Goal: Task Accomplishment & Management: Manage account settings

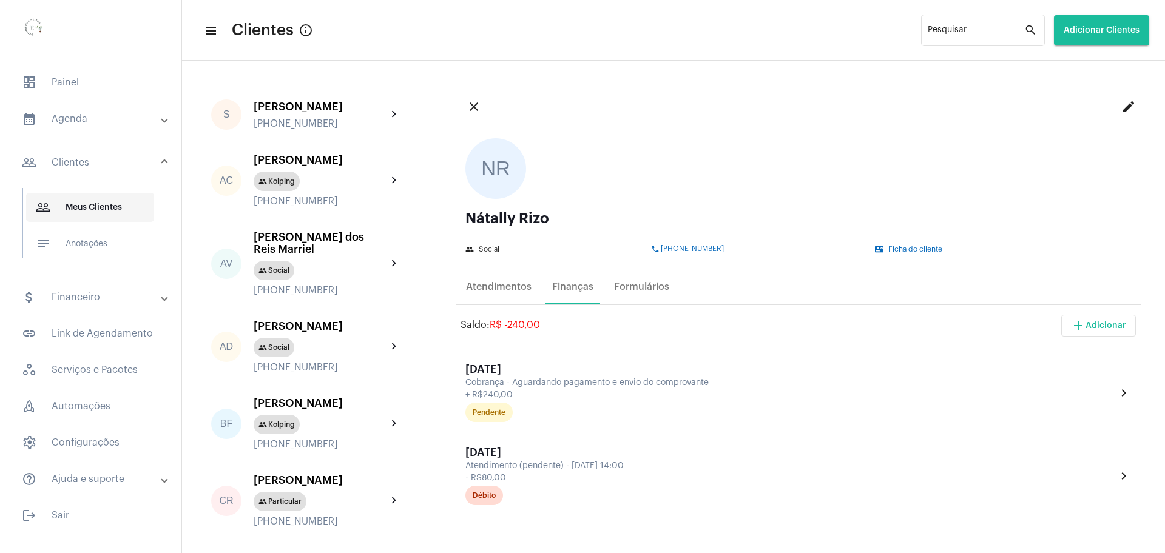
drag, startPoint x: 81, startPoint y: 209, endPoint x: 83, endPoint y: 198, distance: 10.6
click at [81, 210] on span "people_outline Meus Clientes" at bounding box center [90, 207] width 128 height 29
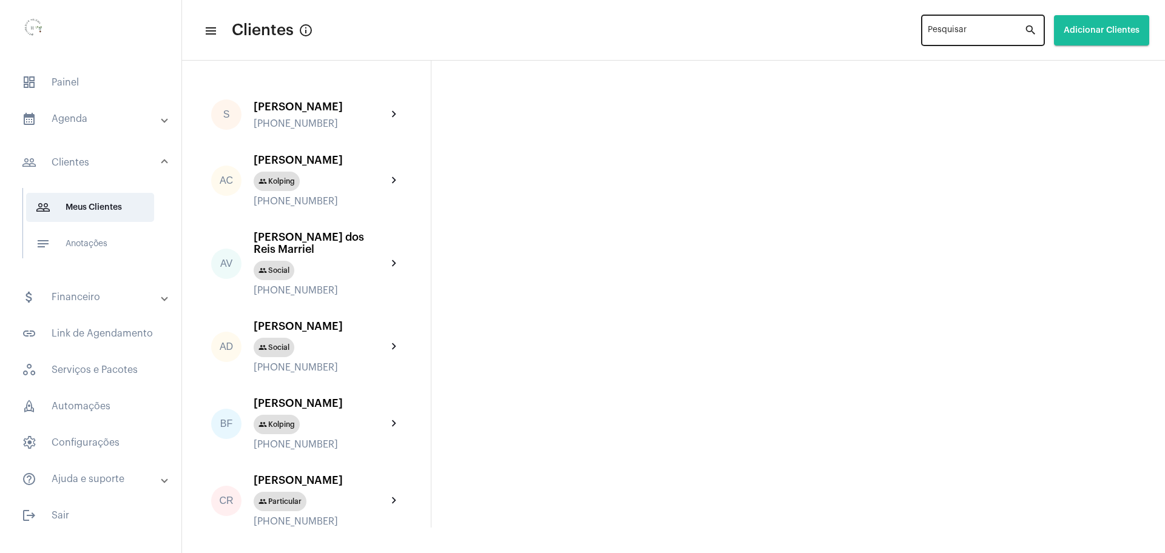
click at [939, 30] on input "Pesquisar" at bounding box center [975, 33] width 96 height 10
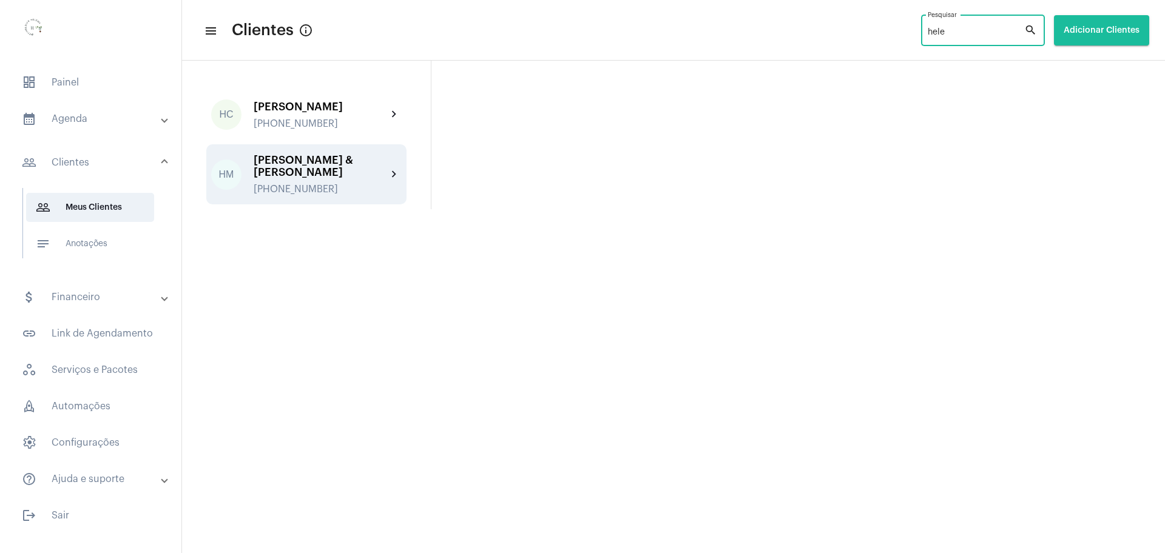
type input "hele"
click at [314, 169] on div "[PERSON_NAME] & [PERSON_NAME]" at bounding box center [320, 166] width 133 height 24
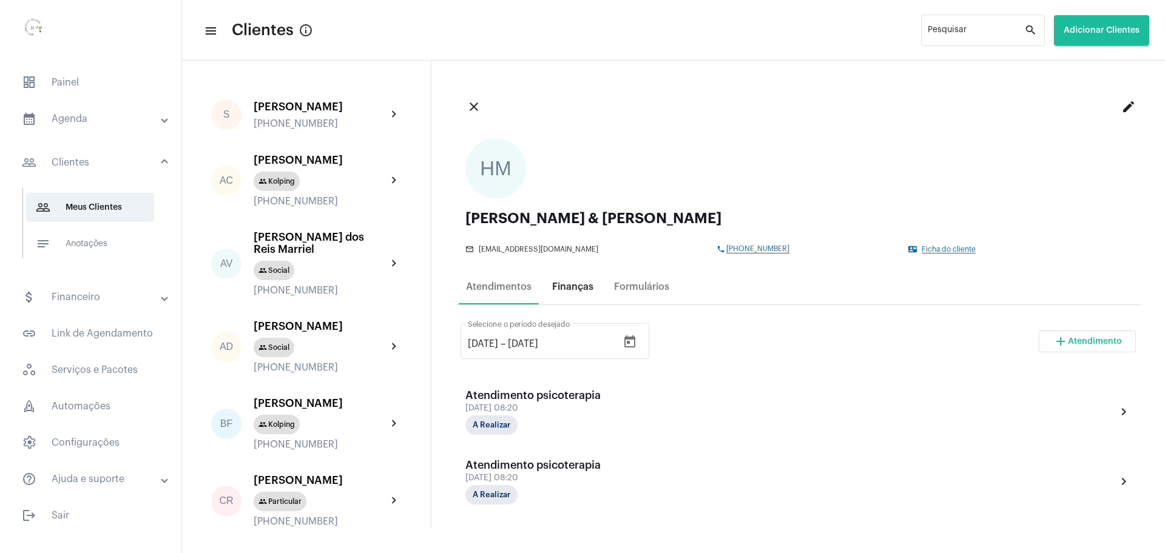
click at [577, 284] on div "Finanças" at bounding box center [572, 286] width 41 height 11
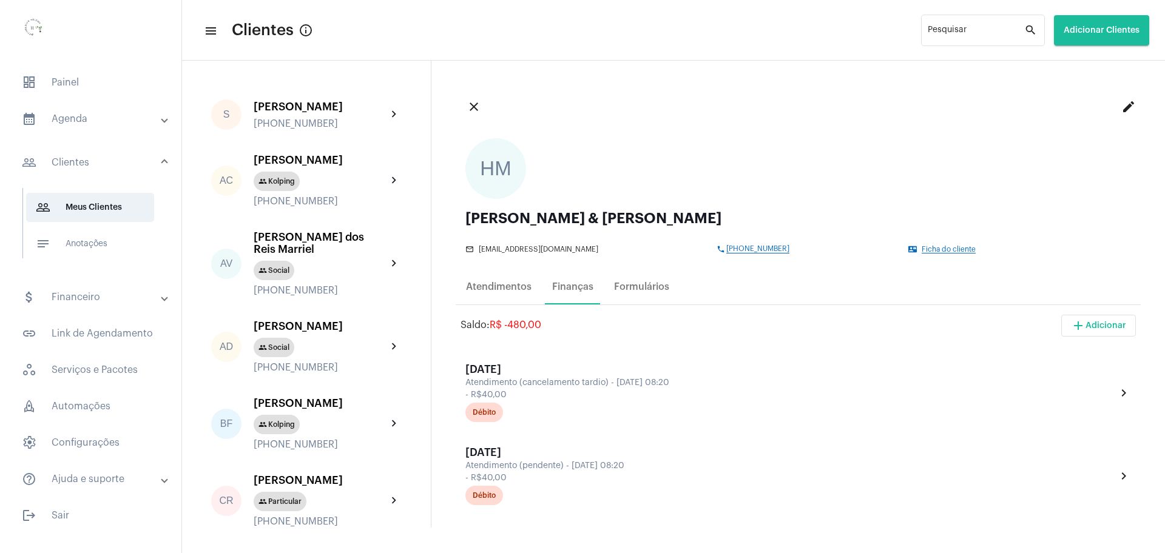
click at [1121, 107] on mat-icon "edit" at bounding box center [1128, 106] width 15 height 15
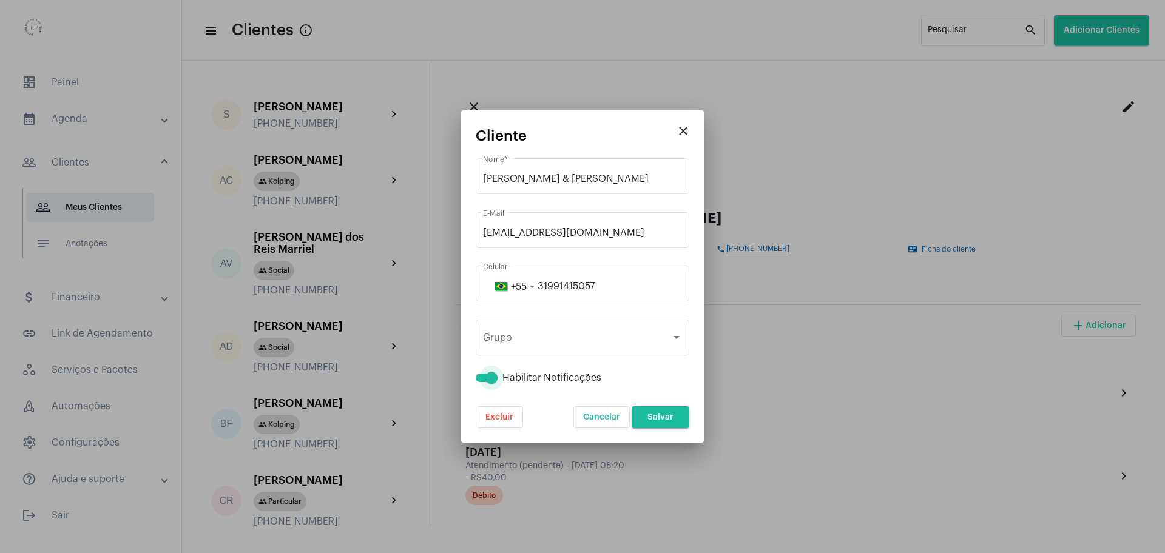
click at [489, 377] on span at bounding box center [491, 378] width 12 height 12
click at [482, 382] on input "Habilitar Notificações" at bounding box center [481, 382] width 1 height 1
checkbox input "false"
click at [657, 415] on span "Salvar" at bounding box center [660, 417] width 26 height 8
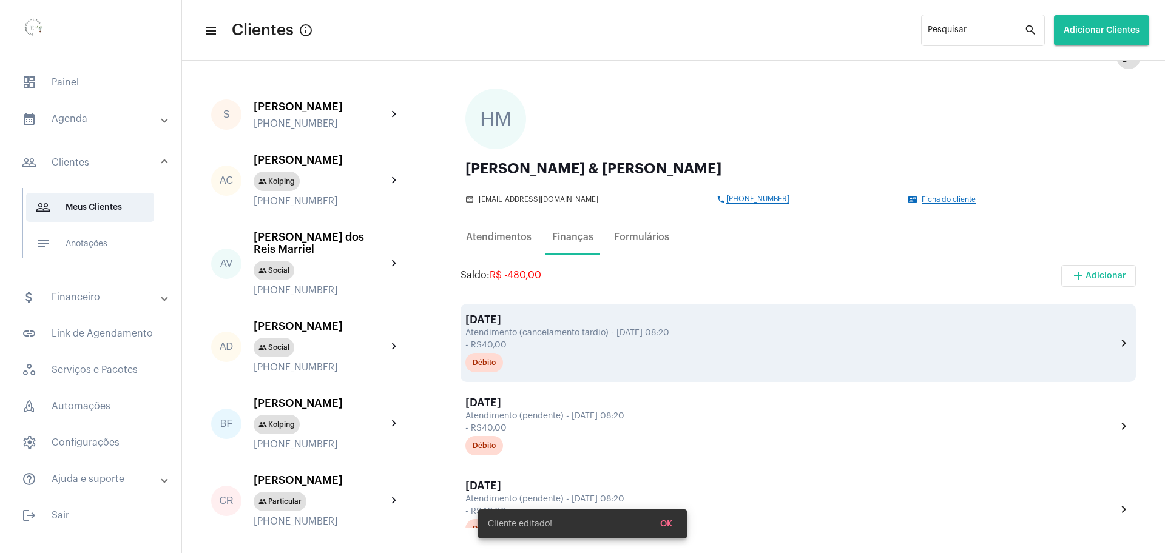
scroll to position [76, 0]
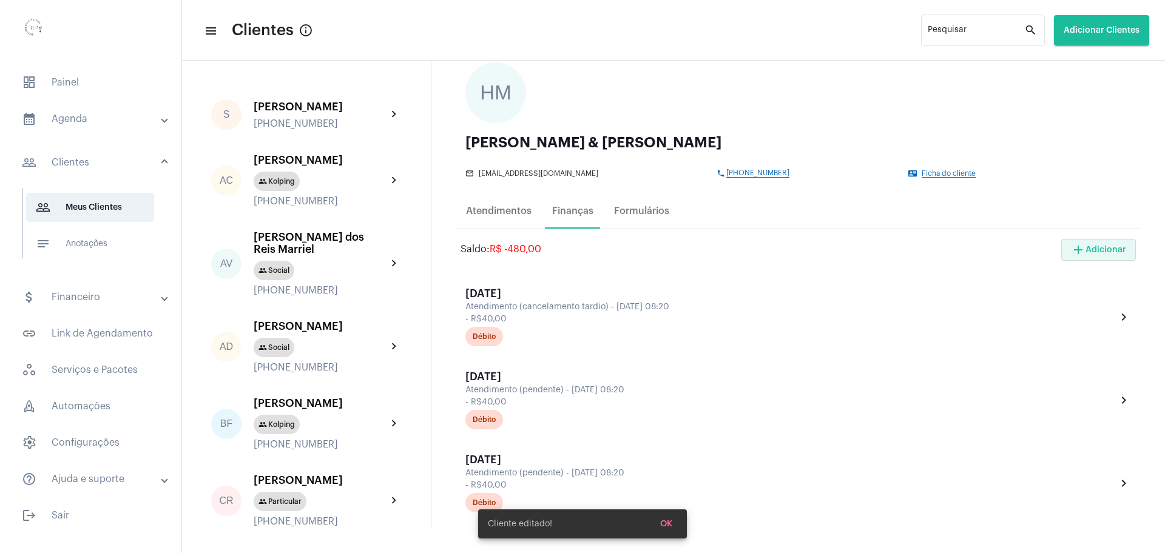
click at [1093, 250] on span "add Adicionar" at bounding box center [1098, 250] width 55 height 8
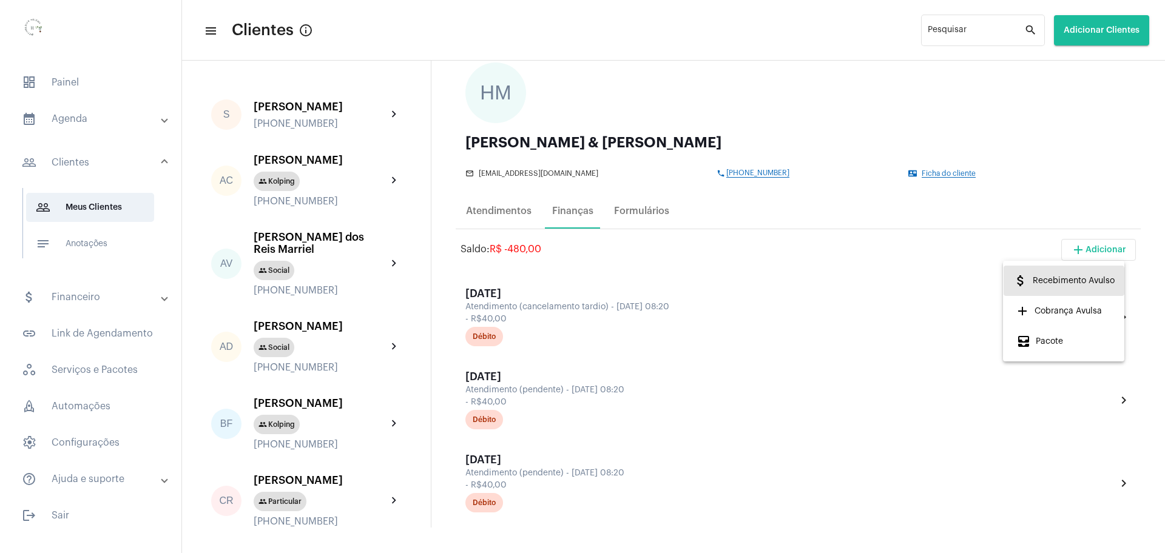
click at [1059, 286] on span "attach_money Recebimento Avulso" at bounding box center [1063, 281] width 101 height 22
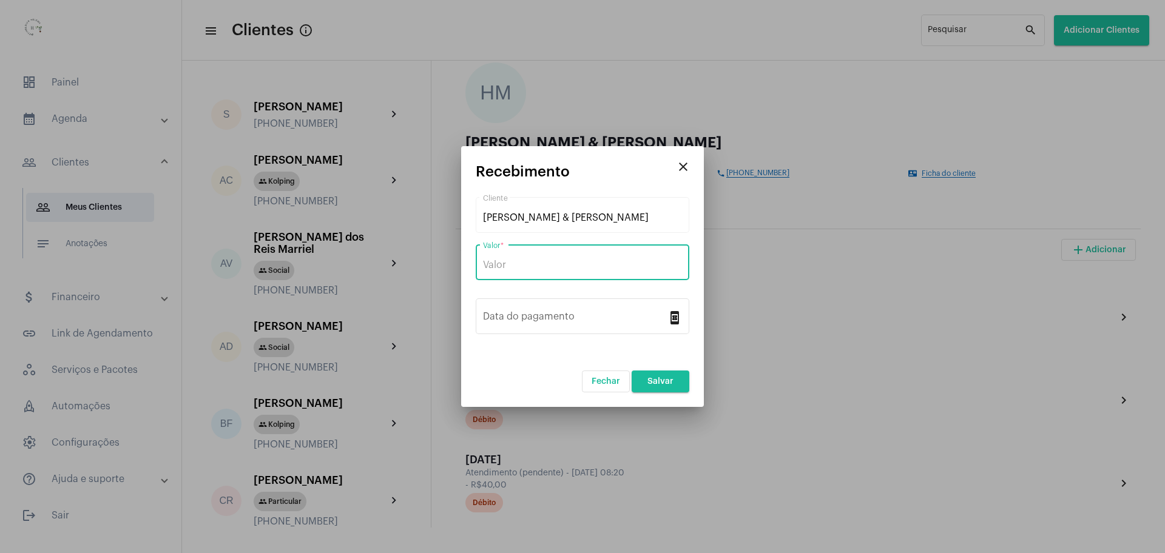
click at [605, 263] on input "Valor *" at bounding box center [582, 265] width 199 height 11
type input "R$ 320"
click at [645, 311] on div "Data do pagamento" at bounding box center [575, 315] width 184 height 38
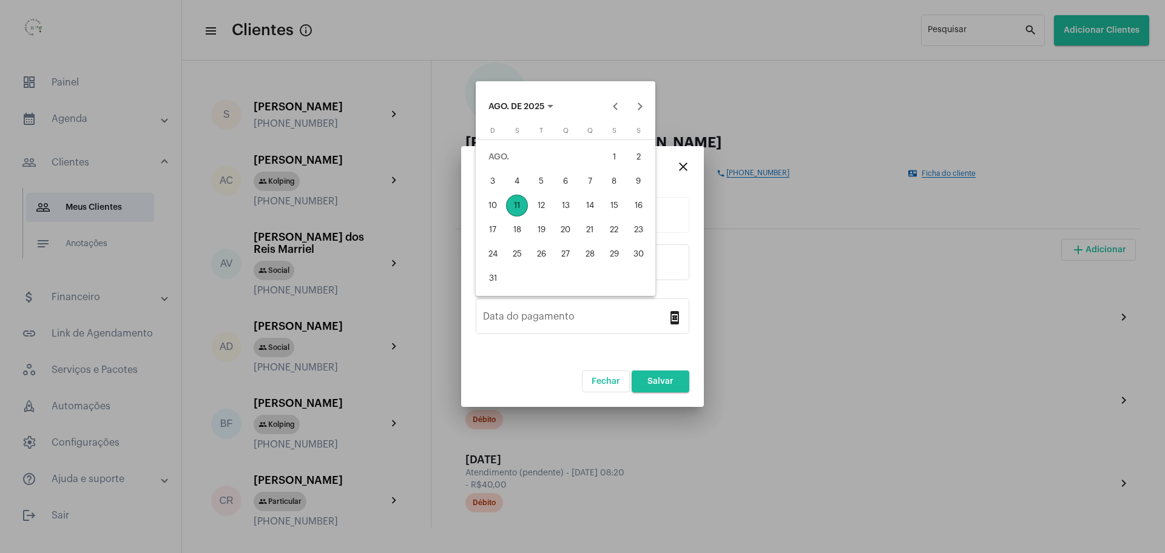
click at [793, 325] on div at bounding box center [582, 276] width 1165 height 553
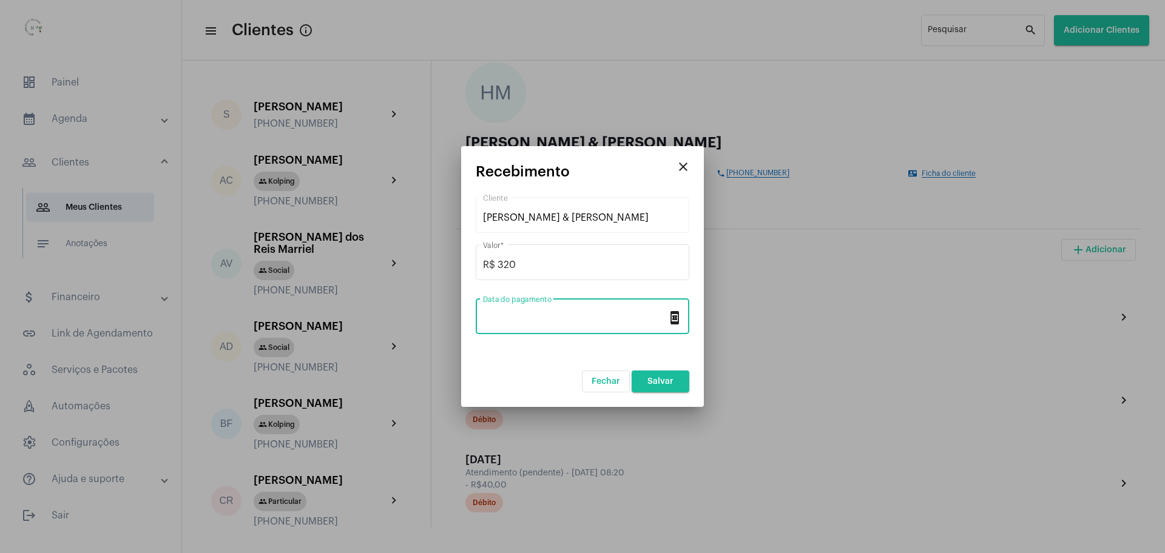
click at [673, 321] on mat-icon "book_online" at bounding box center [674, 317] width 15 height 15
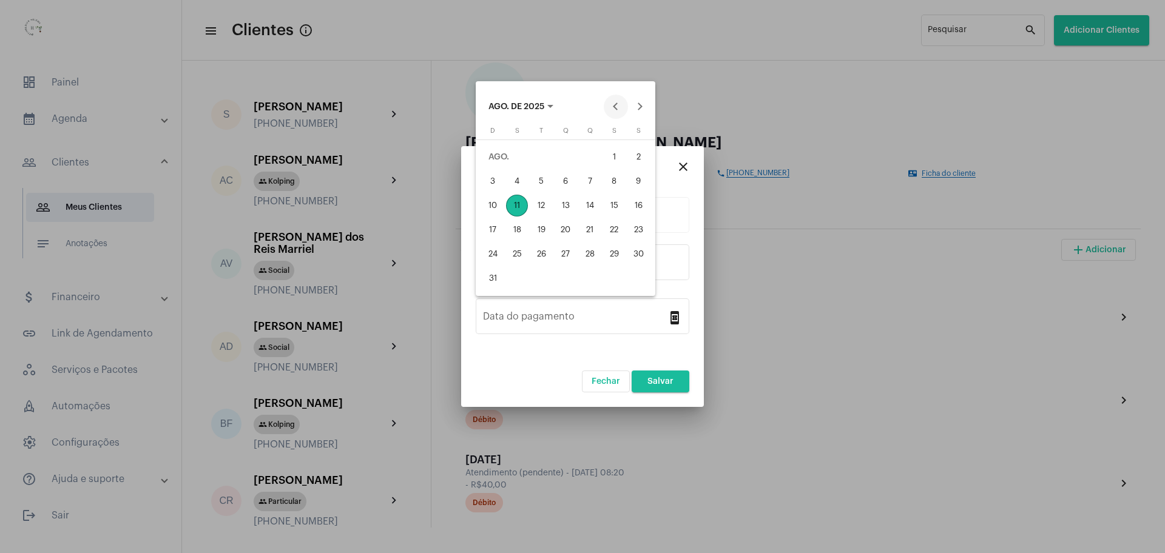
click at [617, 106] on button "Previous month" at bounding box center [616, 107] width 24 height 24
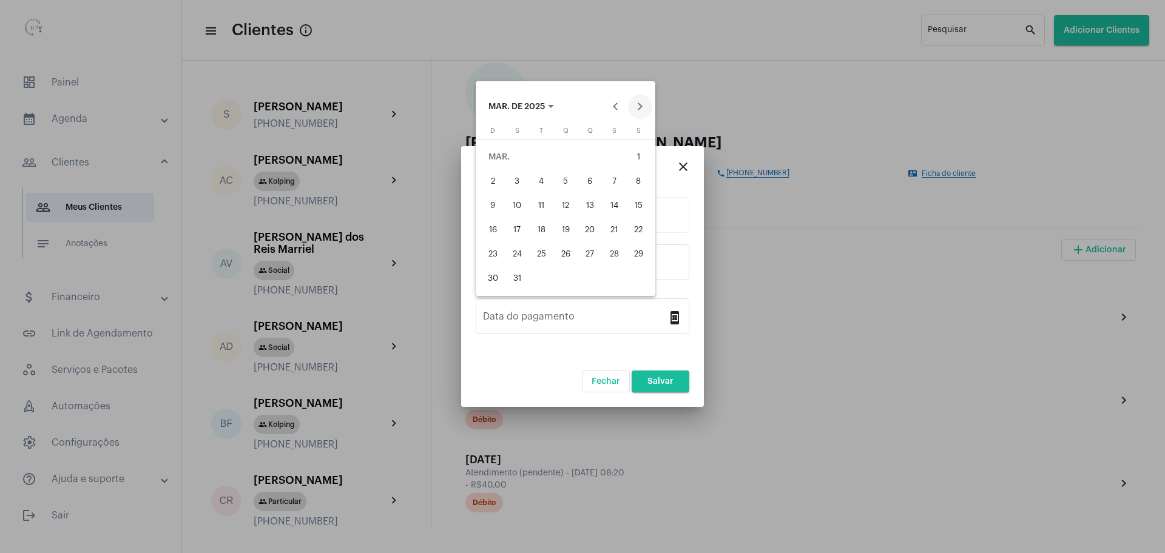
click at [635, 107] on button "Next month" at bounding box center [640, 107] width 24 height 24
click at [588, 255] on div "24" at bounding box center [590, 254] width 22 height 22
type input "[DATE]"
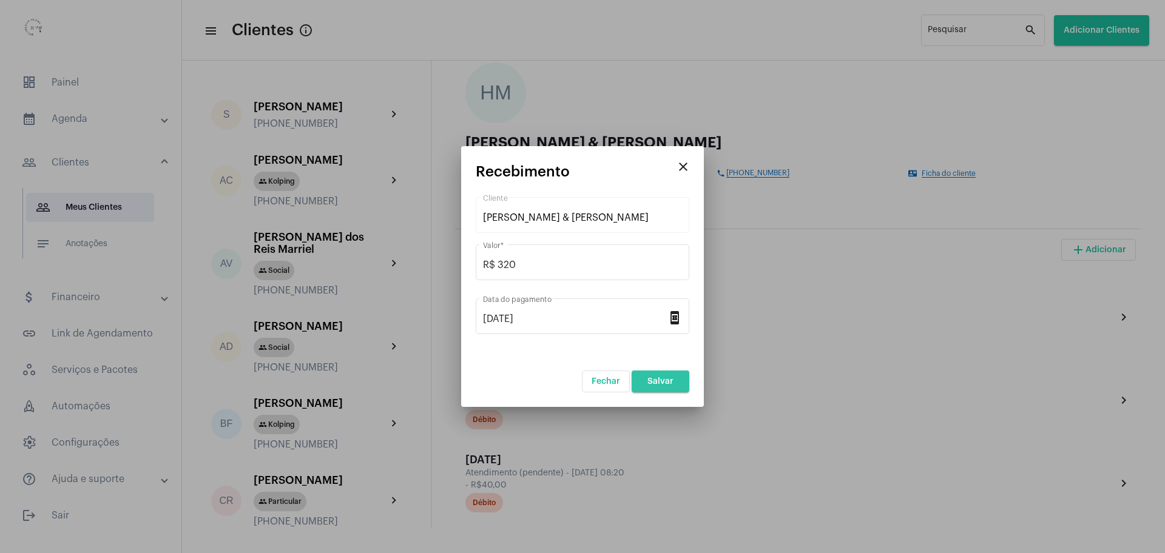
click at [664, 374] on button "Salvar" at bounding box center [660, 382] width 58 height 22
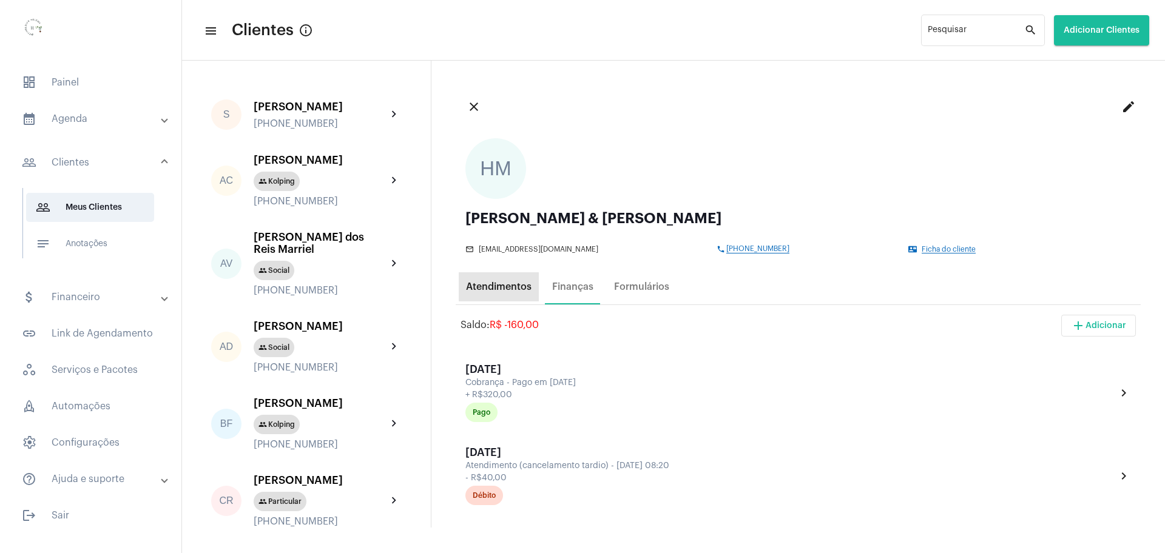
click at [484, 283] on div "Atendimentos" at bounding box center [499, 286] width 66 height 11
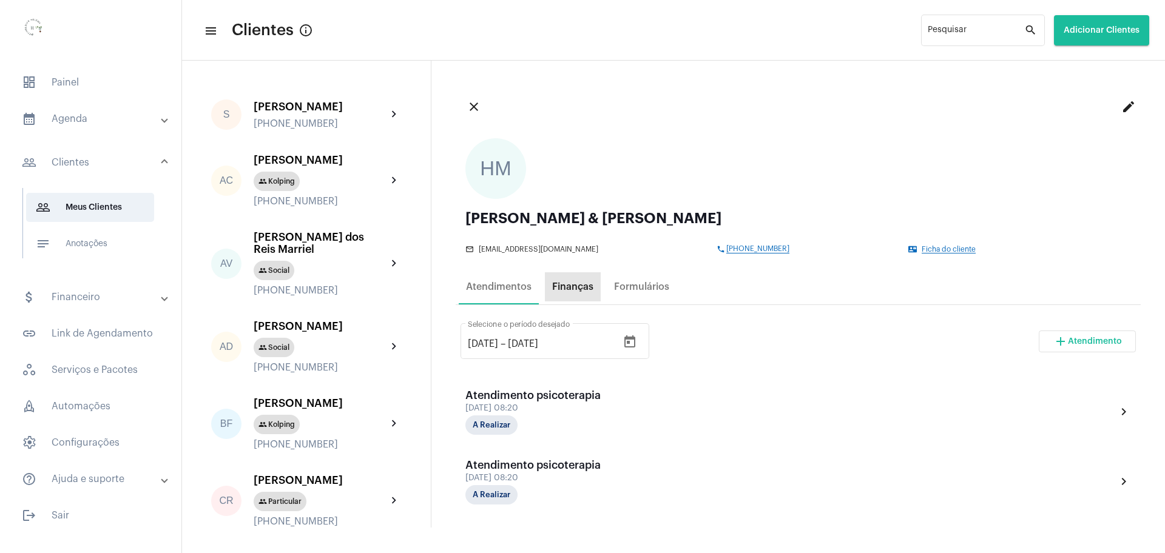
click at [579, 289] on div "Finanças" at bounding box center [572, 286] width 41 height 11
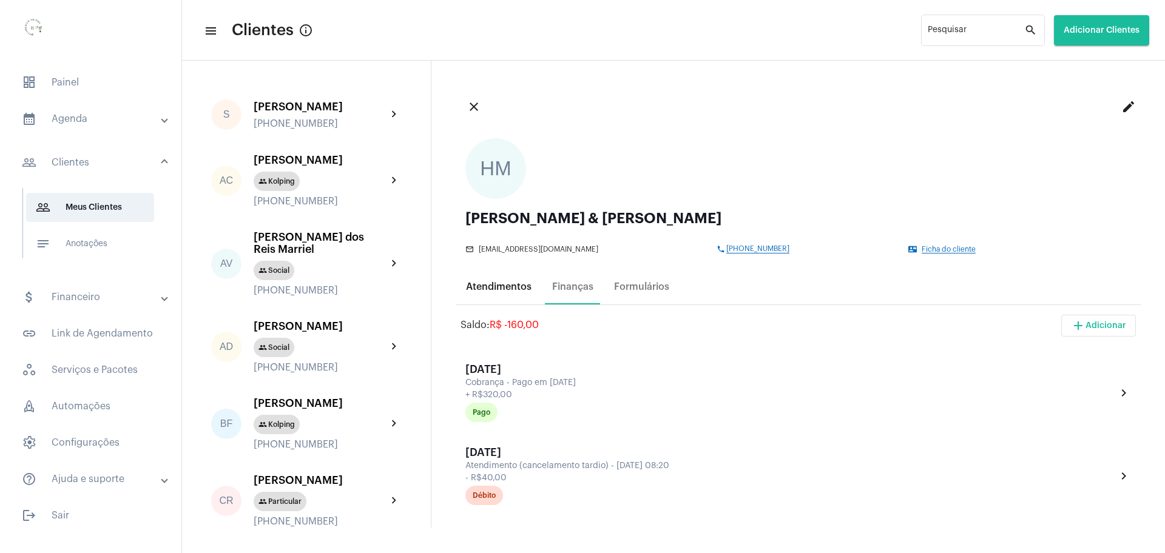
click at [469, 282] on div "Atendimentos" at bounding box center [499, 286] width 66 height 11
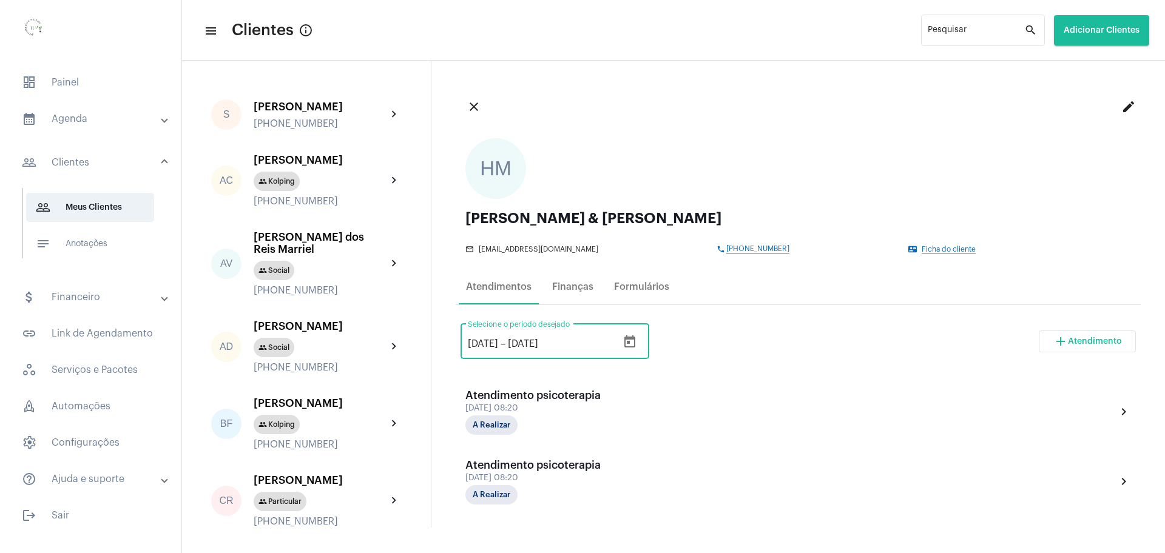
click at [480, 343] on input "[DATE]" at bounding box center [483, 343] width 30 height 11
type input "[DATE]"
click at [798, 326] on div "[DATE] [DATE] – [DATE] Selecione o período desejado add Atendimento" at bounding box center [797, 346] width 675 height 57
click at [533, 342] on input "[DATE]" at bounding box center [544, 343] width 73 height 11
drag, startPoint x: 714, startPoint y: 349, endPoint x: 722, endPoint y: 351, distance: 8.1
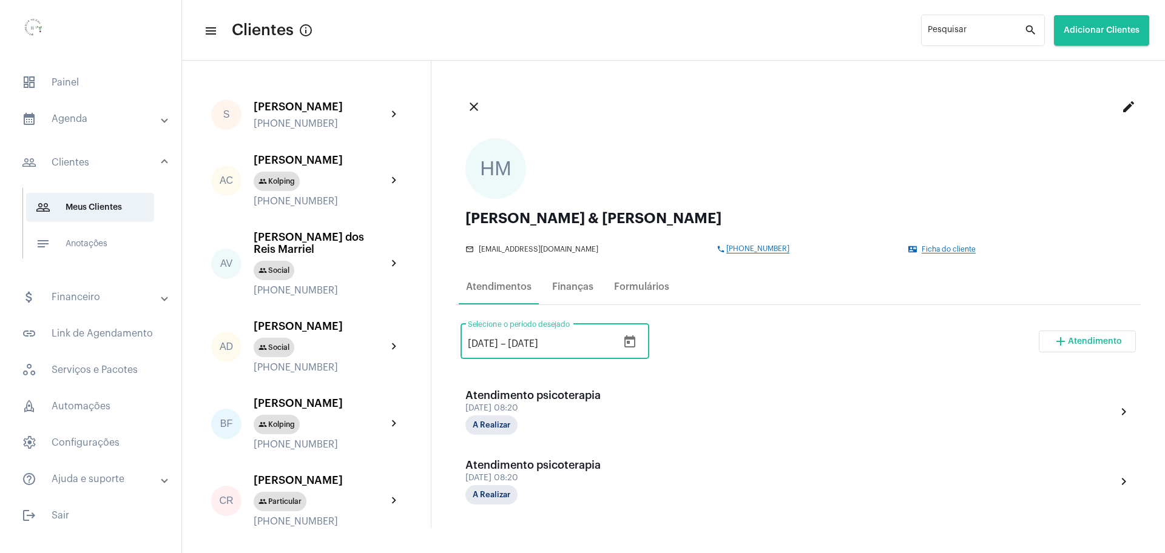
click at [714, 349] on div "[DATE] [DATE] – [DATE] Selecione o período desejado add Atendimento" at bounding box center [797, 346] width 675 height 57
click at [567, 287] on div "Finanças" at bounding box center [572, 286] width 41 height 11
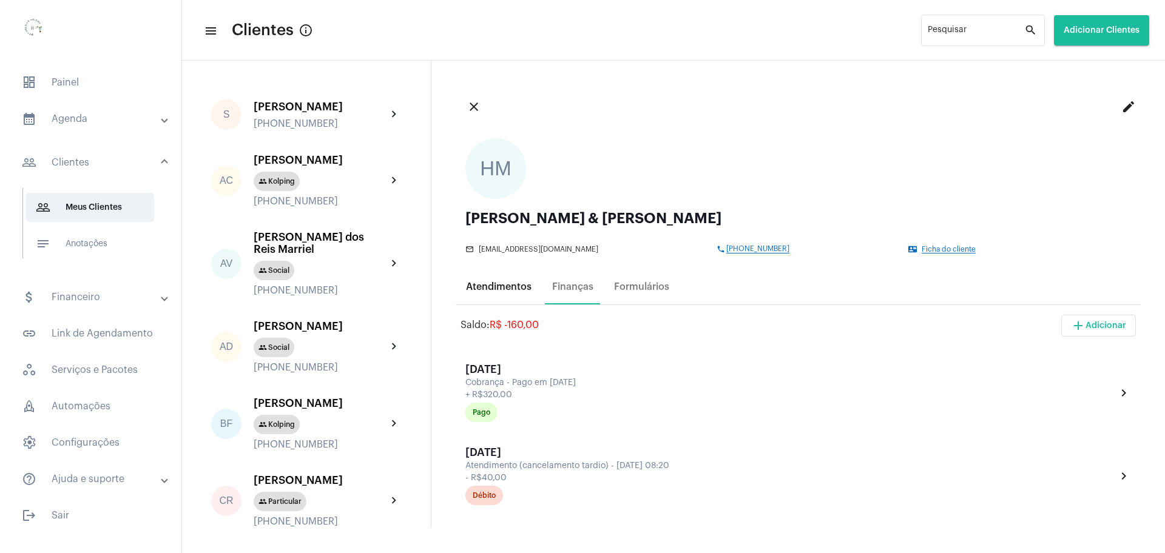
click at [494, 275] on div "Atendimentos" at bounding box center [499, 286] width 80 height 29
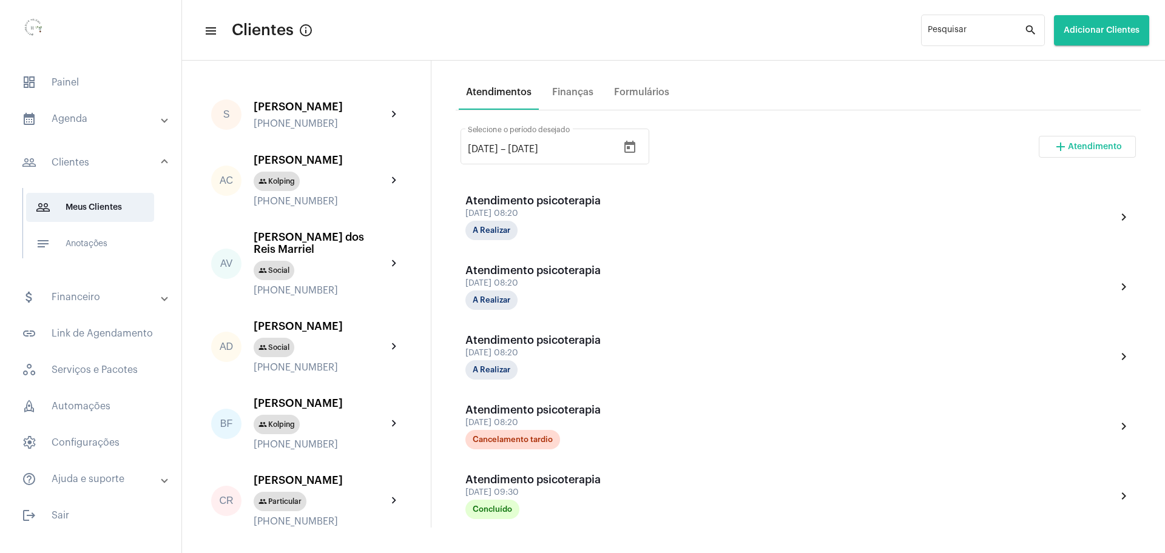
scroll to position [48, 0]
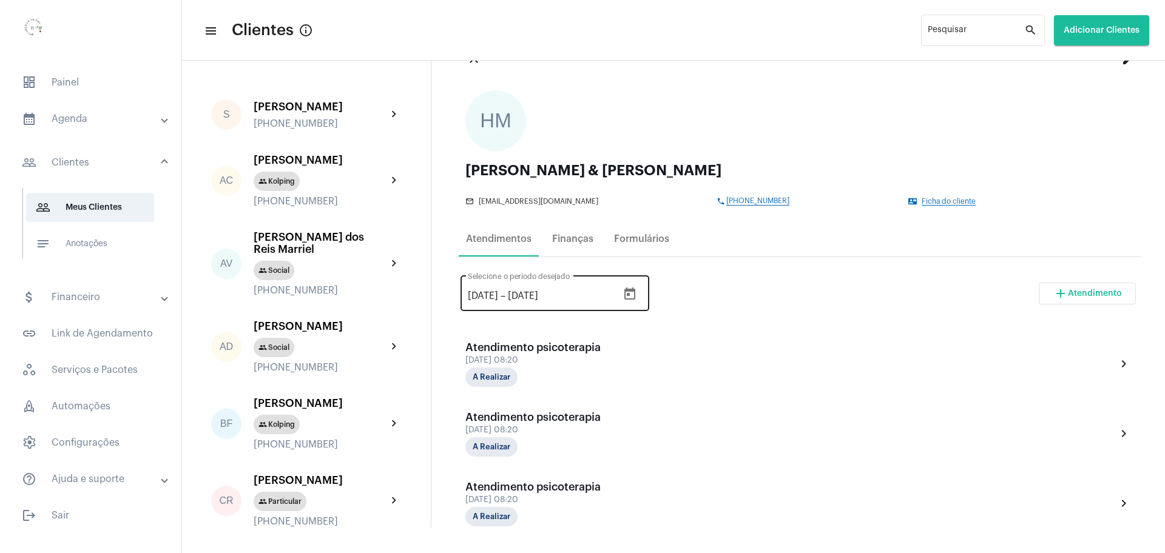
click at [482, 297] on input "[DATE]" at bounding box center [483, 296] width 30 height 11
type input "[DATE]"
click at [833, 314] on div "[DATE] [DATE] – [DATE] Selecione o período desejado add Atendimento" at bounding box center [797, 298] width 675 height 57
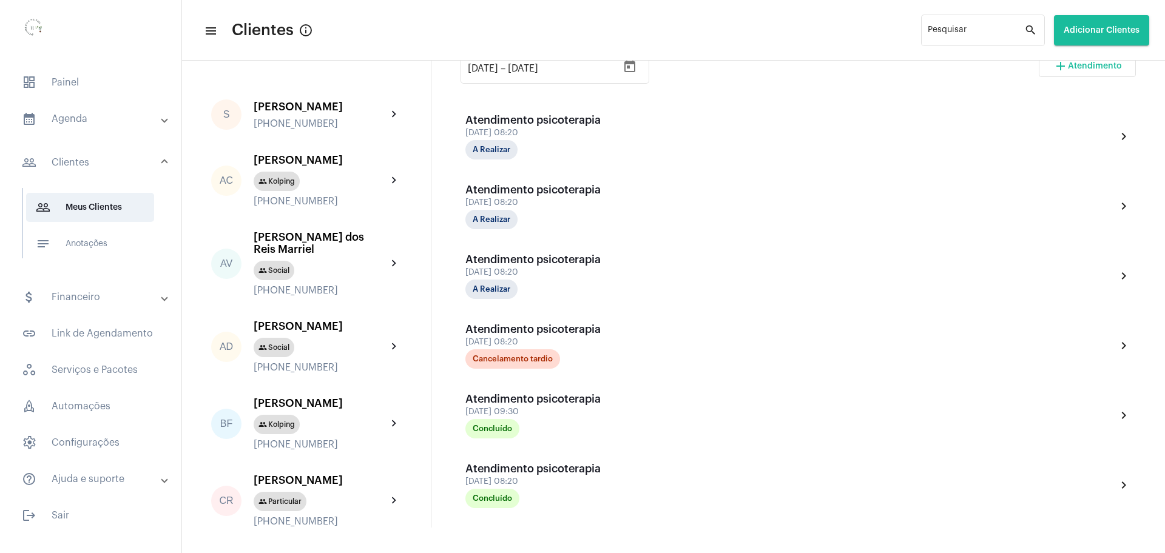
scroll to position [0, 0]
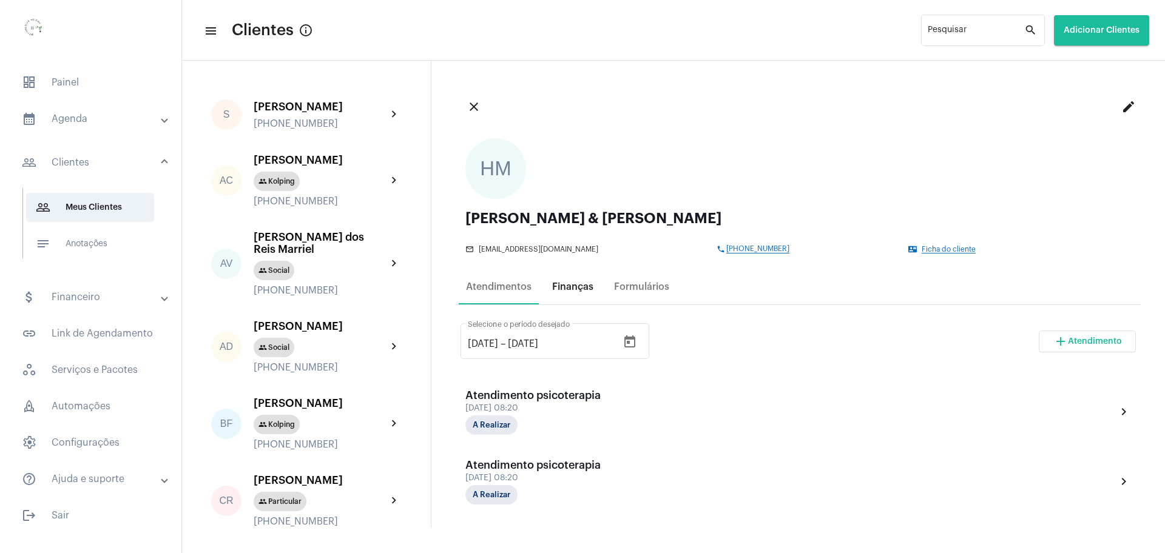
click at [563, 294] on div "Finanças" at bounding box center [573, 286] width 56 height 29
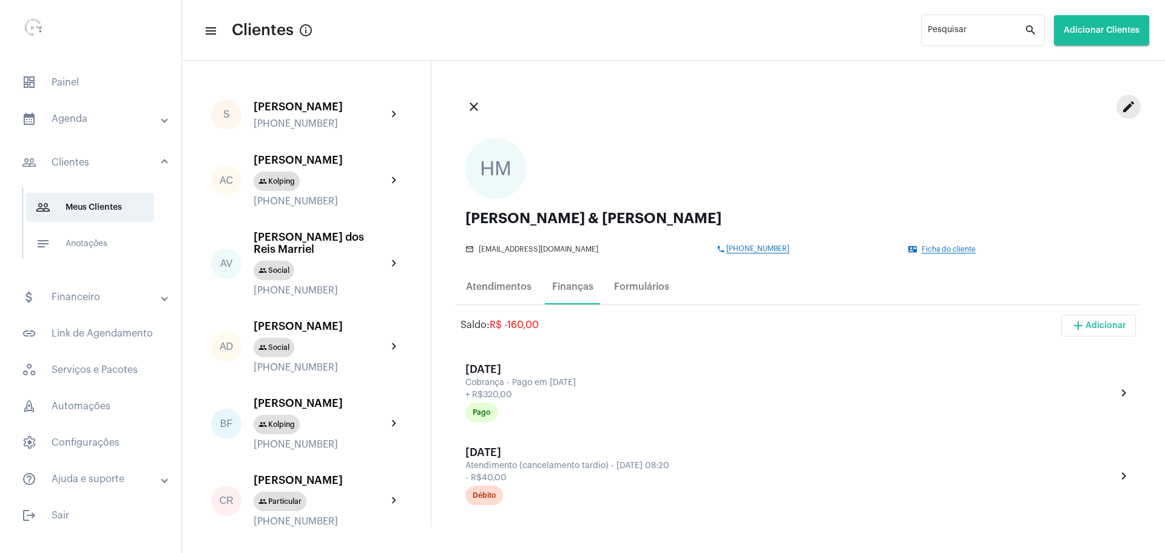
click at [1121, 104] on mat-icon "edit" at bounding box center [1128, 106] width 15 height 15
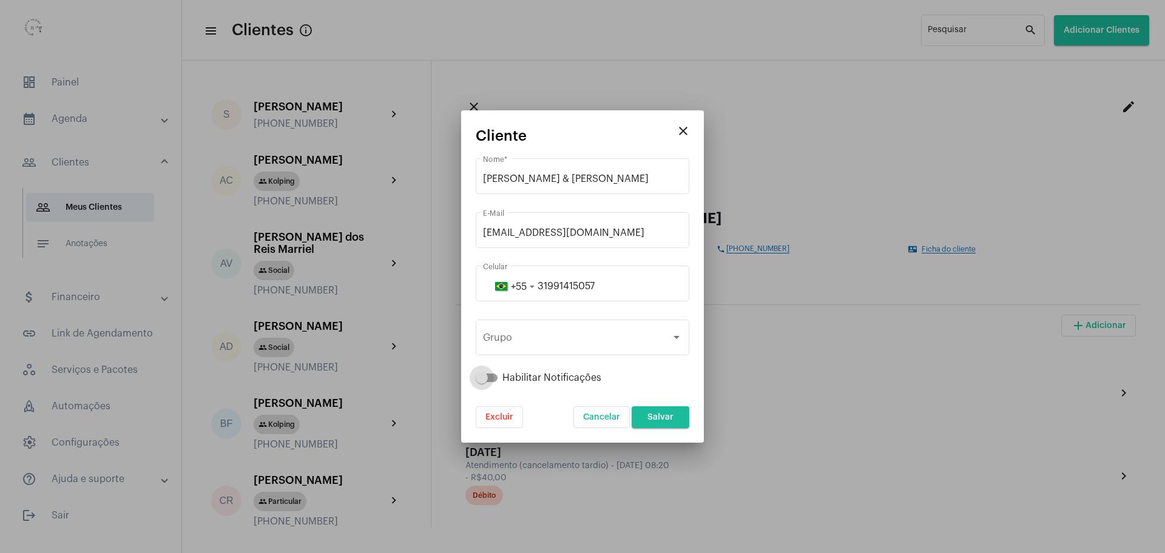
click at [490, 381] on span at bounding box center [487, 378] width 22 height 8
click at [482, 382] on input "Habilitar Notificações" at bounding box center [481, 382] width 1 height 1
checkbox input "true"
click at [673, 419] on span "Salvar" at bounding box center [660, 417] width 26 height 8
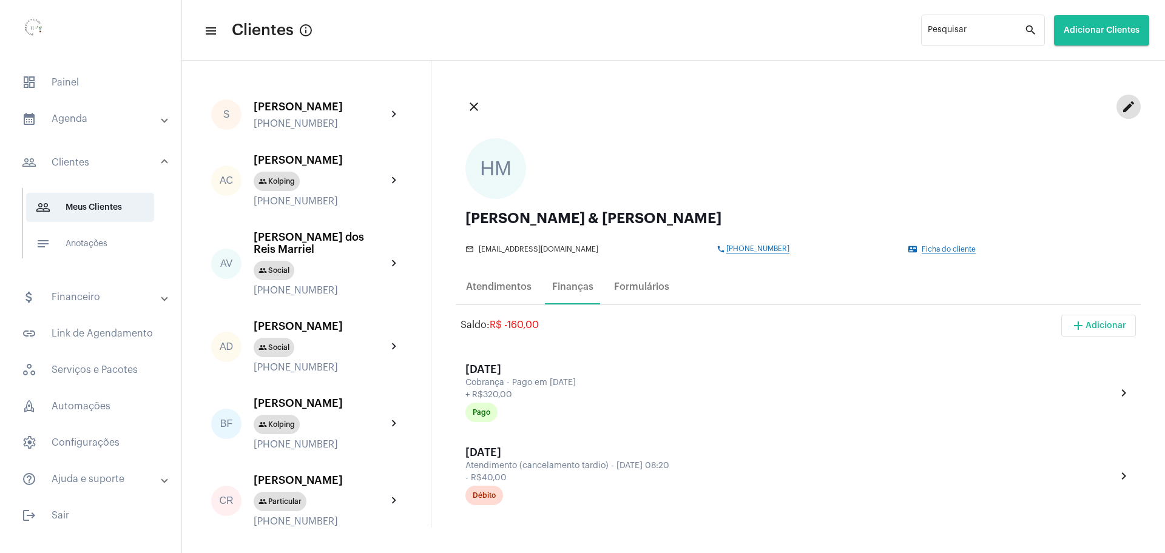
click at [1121, 112] on mat-icon "edit" at bounding box center [1128, 106] width 15 height 15
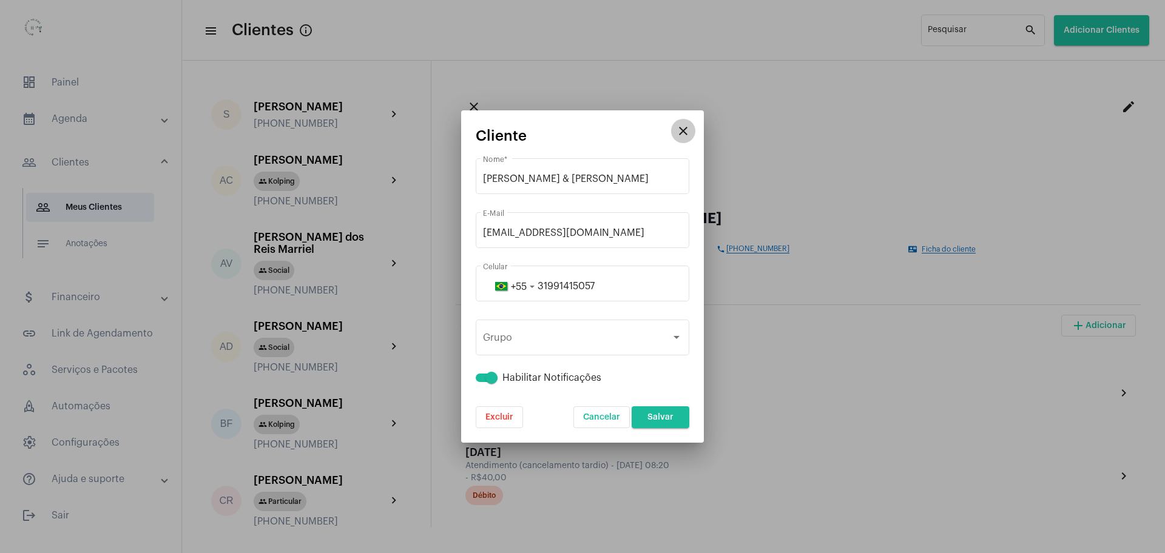
click at [690, 133] on mat-icon "close" at bounding box center [683, 131] width 15 height 15
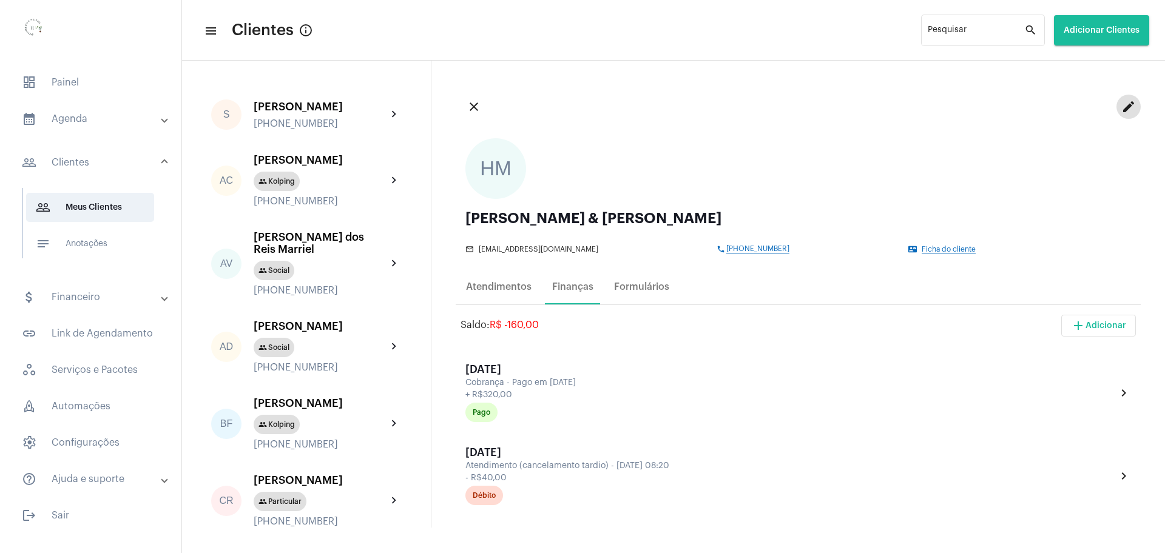
click at [1096, 320] on button "add Adicionar" at bounding box center [1098, 326] width 75 height 22
click at [1041, 379] on span "add Cobrança Avulsa" at bounding box center [1059, 387] width 86 height 22
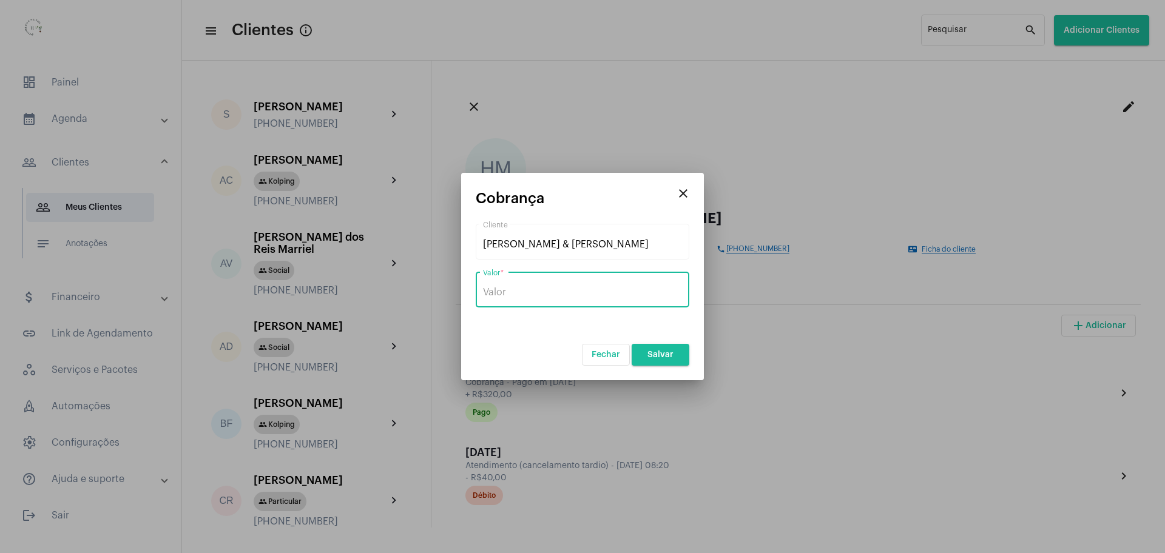
click at [506, 295] on input "Valor *" at bounding box center [582, 292] width 199 height 11
type input "R$ 160"
click at [682, 190] on mat-icon "close" at bounding box center [683, 193] width 15 height 15
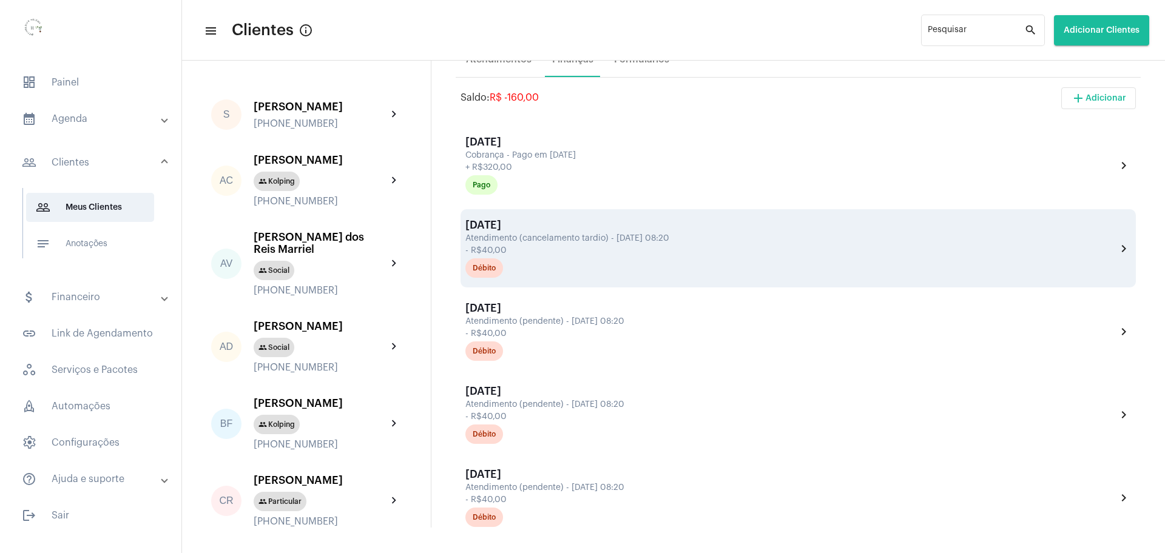
scroll to position [303, 0]
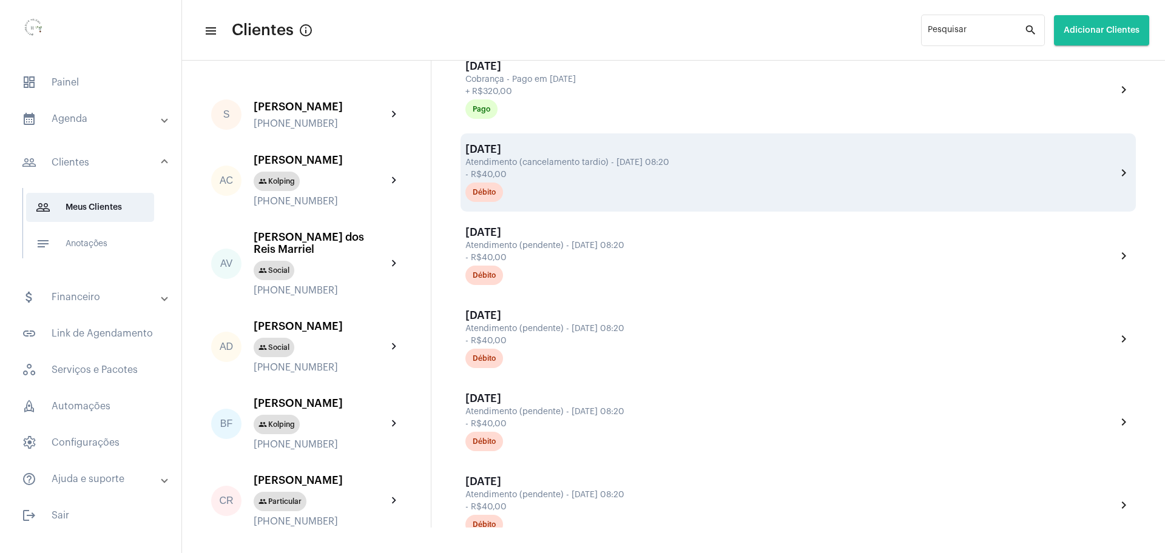
click at [680, 211] on div "[DATE] Atendimento (cancelamento tardio) - [DATE] 08:20 - R$40,00 Débito chevro…" at bounding box center [797, 172] width 675 height 78
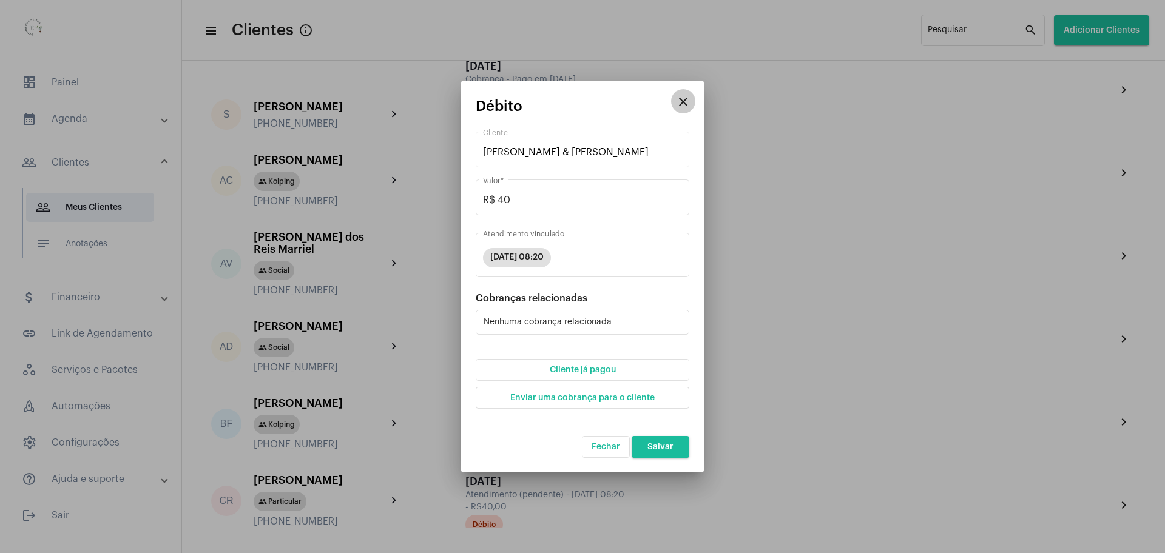
click at [685, 102] on mat-icon "close" at bounding box center [683, 102] width 15 height 15
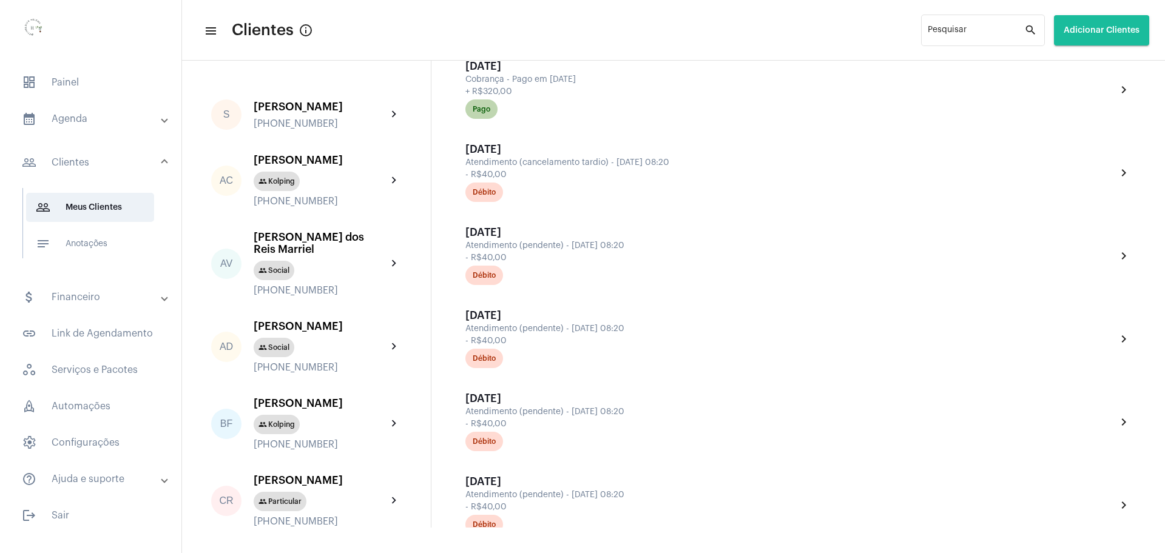
click at [685, 102] on div "Pago" at bounding box center [791, 109] width 656 height 24
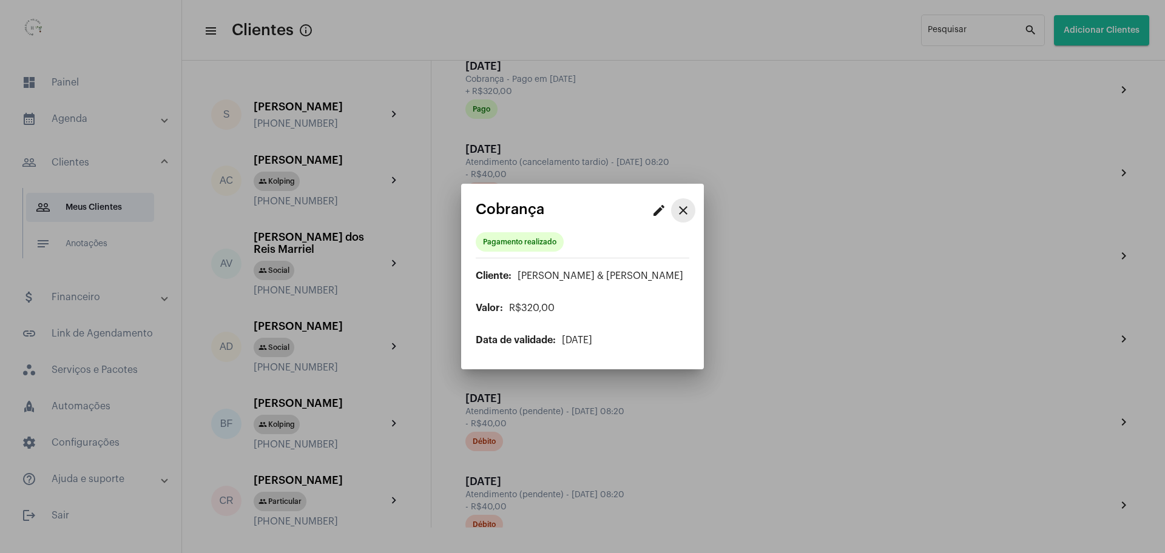
click at [690, 209] on button "close" at bounding box center [683, 210] width 24 height 24
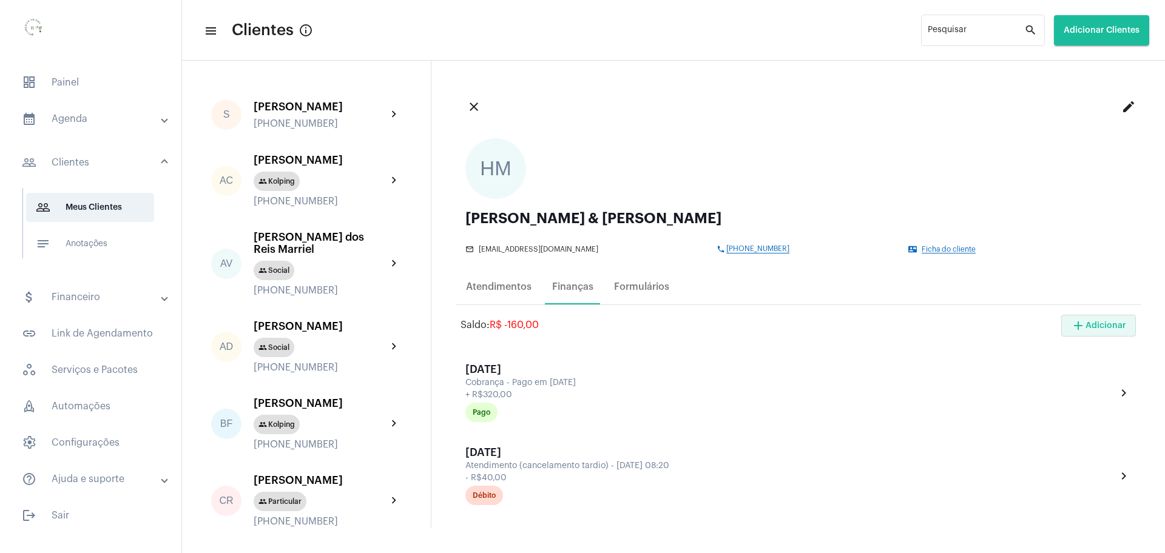
click at [1080, 328] on span "add Adicionar" at bounding box center [1098, 325] width 55 height 8
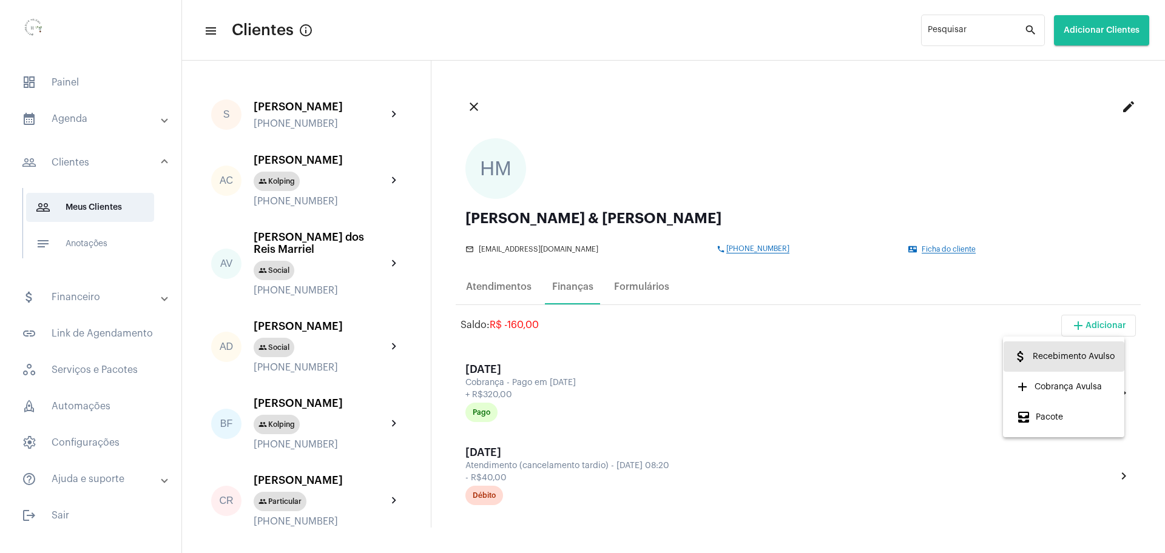
click at [1065, 355] on span "attach_money Recebimento Avulso" at bounding box center [1063, 357] width 101 height 22
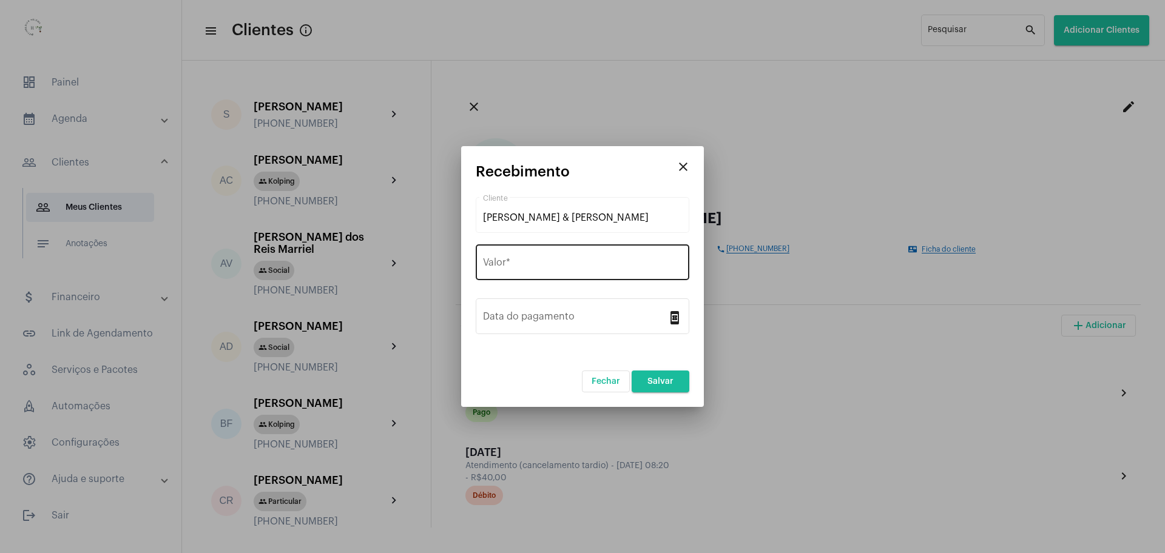
click at [555, 257] on div "Valor *" at bounding box center [582, 261] width 199 height 38
type input "R$ 200"
click at [689, 210] on form "[PERSON_NAME] & [PERSON_NAME] Cliente R$ 200 Valor * Data do pagamento book_onl…" at bounding box center [583, 294] width 214 height 198
click at [681, 167] on mat-icon "close" at bounding box center [683, 167] width 15 height 15
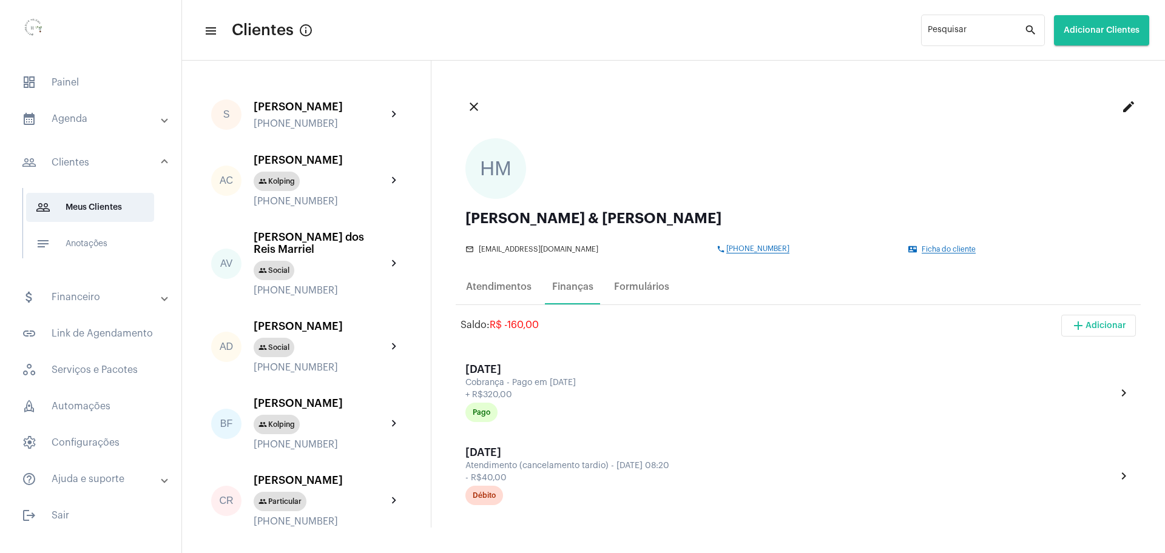
click at [1088, 328] on span "add Adicionar" at bounding box center [1098, 325] width 55 height 8
click at [1053, 386] on span "add Cobrança Avulsa" at bounding box center [1059, 387] width 86 height 22
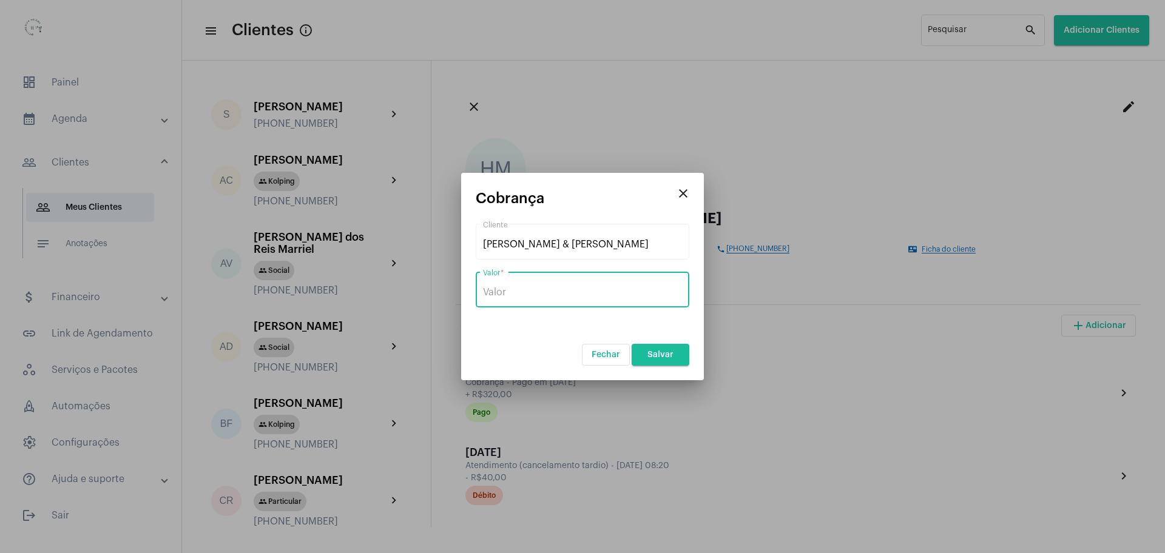
click at [508, 292] on input "Valor *" at bounding box center [582, 292] width 199 height 11
type input "R$ 200"
click at [670, 352] on span "Salvar" at bounding box center [660, 355] width 26 height 8
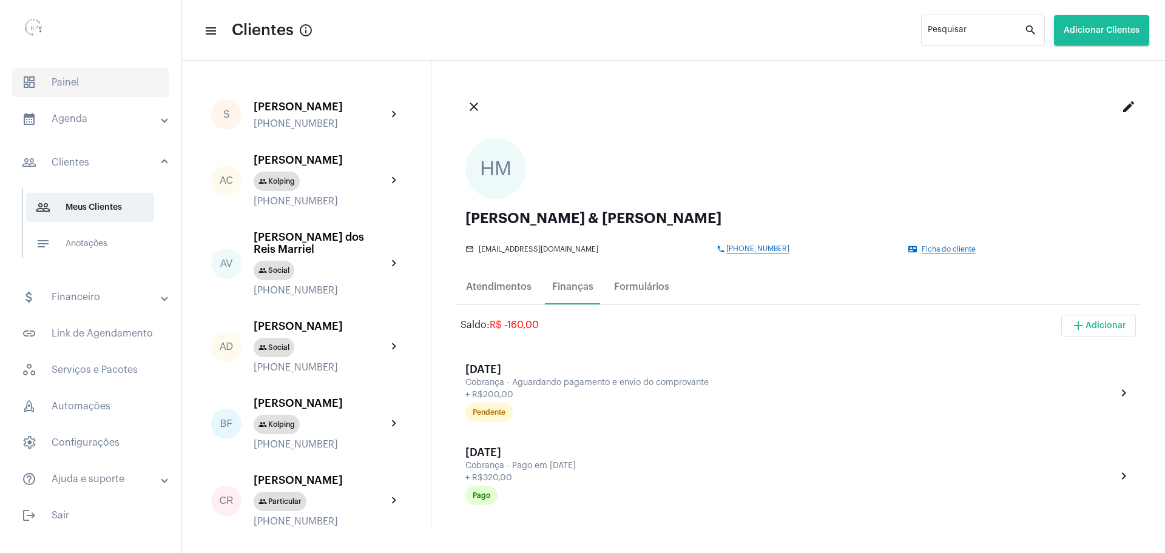
click at [78, 84] on span "dashboard Painel" at bounding box center [90, 82] width 157 height 29
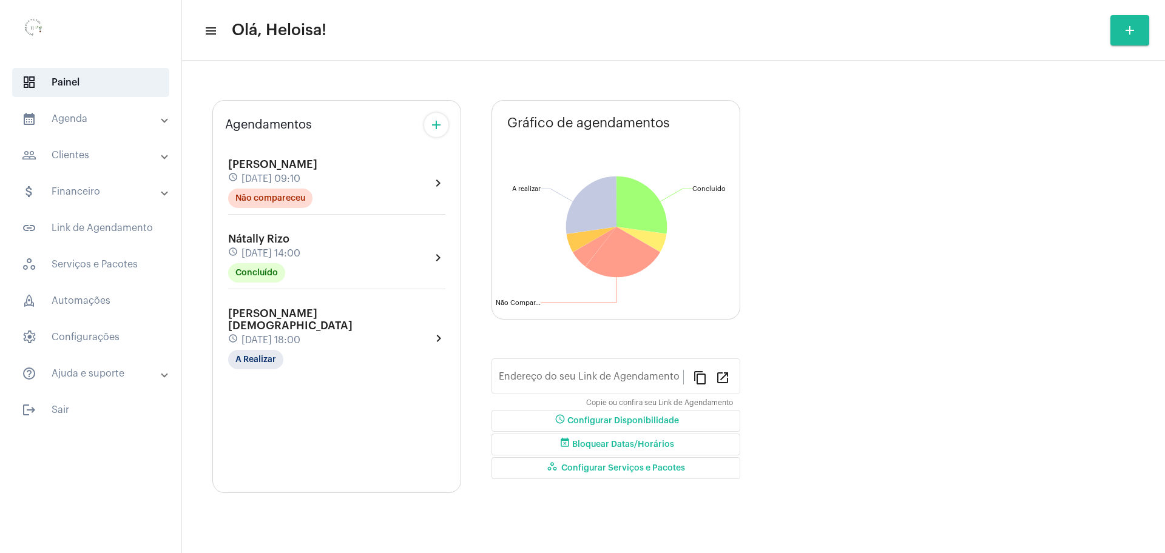
type input "[URL][DOMAIN_NAME]"
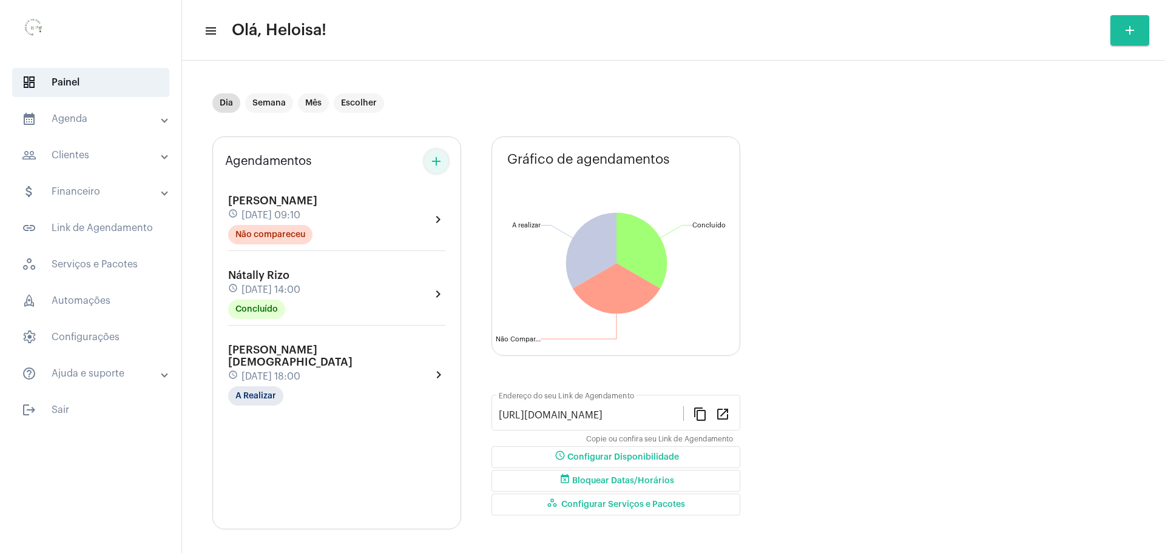
click at [436, 167] on mat-icon "add" at bounding box center [436, 161] width 15 height 15
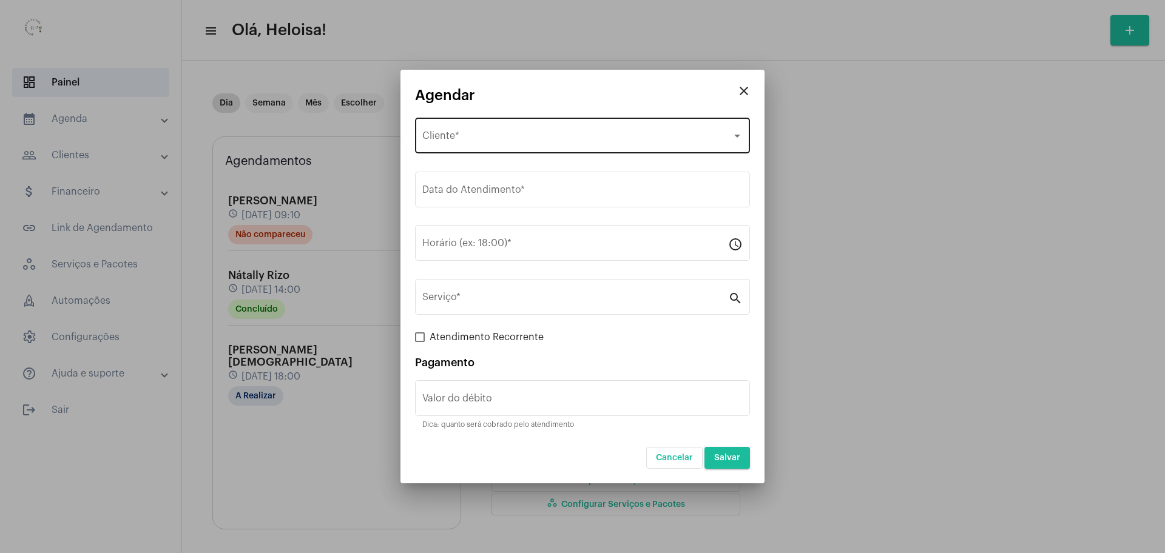
click at [472, 132] on div "Selecione o Cliente Cliente *" at bounding box center [582, 134] width 320 height 38
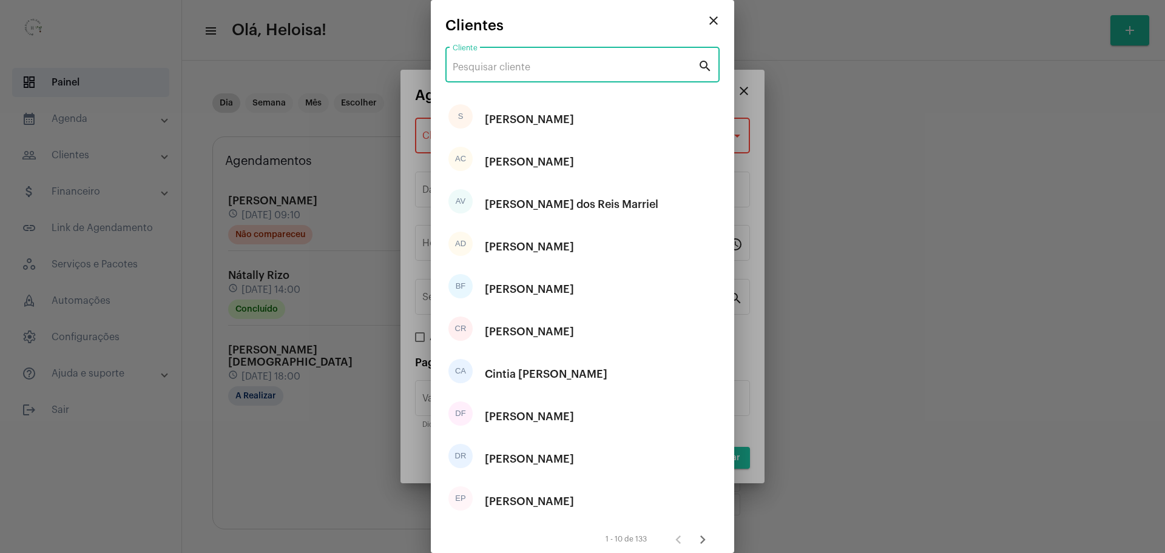
click at [514, 64] on input "Cliente" at bounding box center [574, 67] width 245 height 11
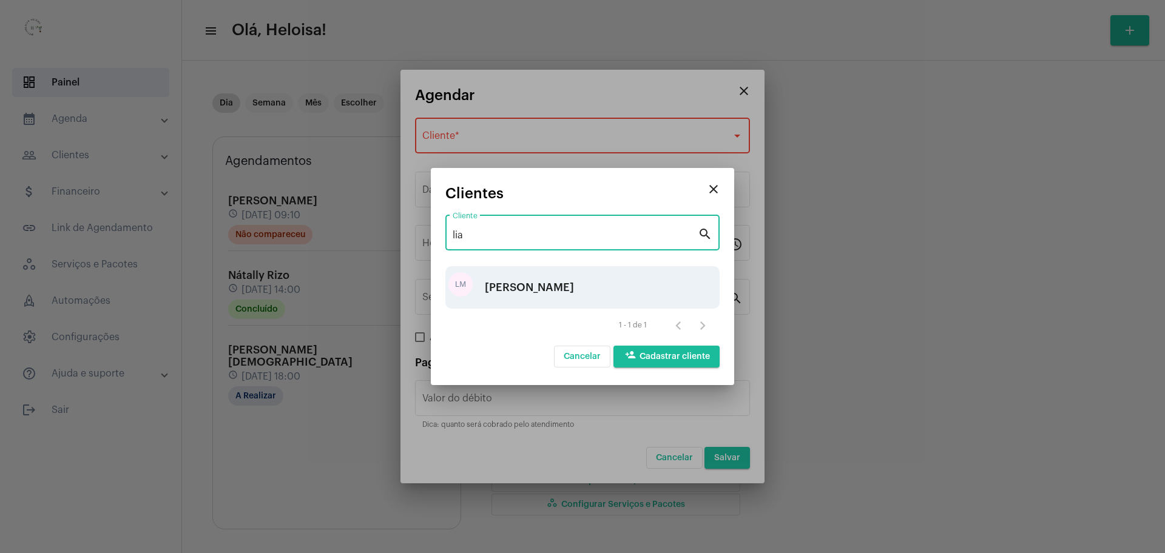
type input "lia"
click at [522, 286] on div "[PERSON_NAME]" at bounding box center [529, 287] width 89 height 36
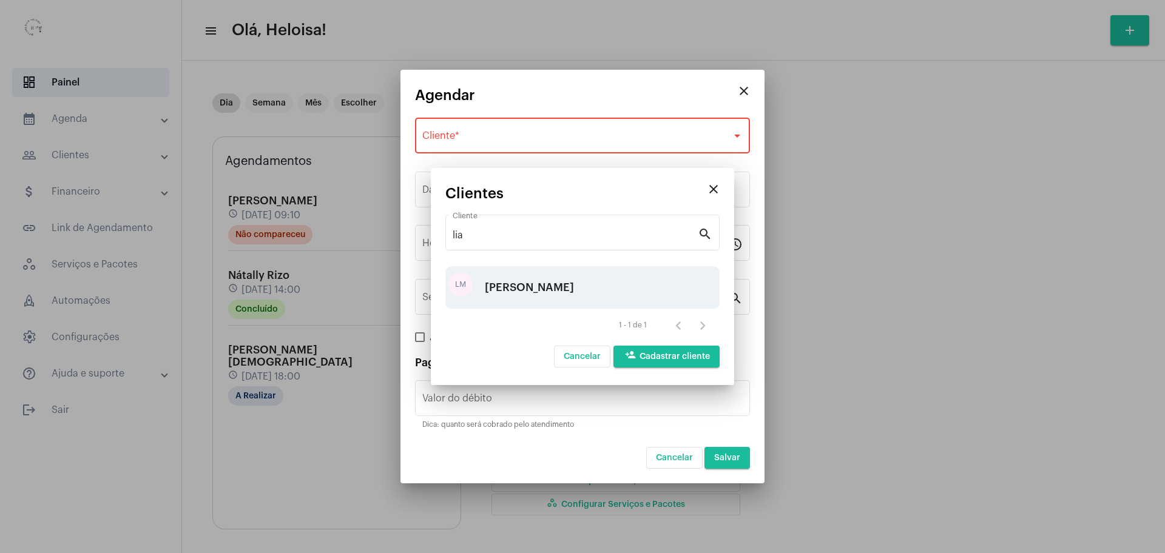
type input "R$"
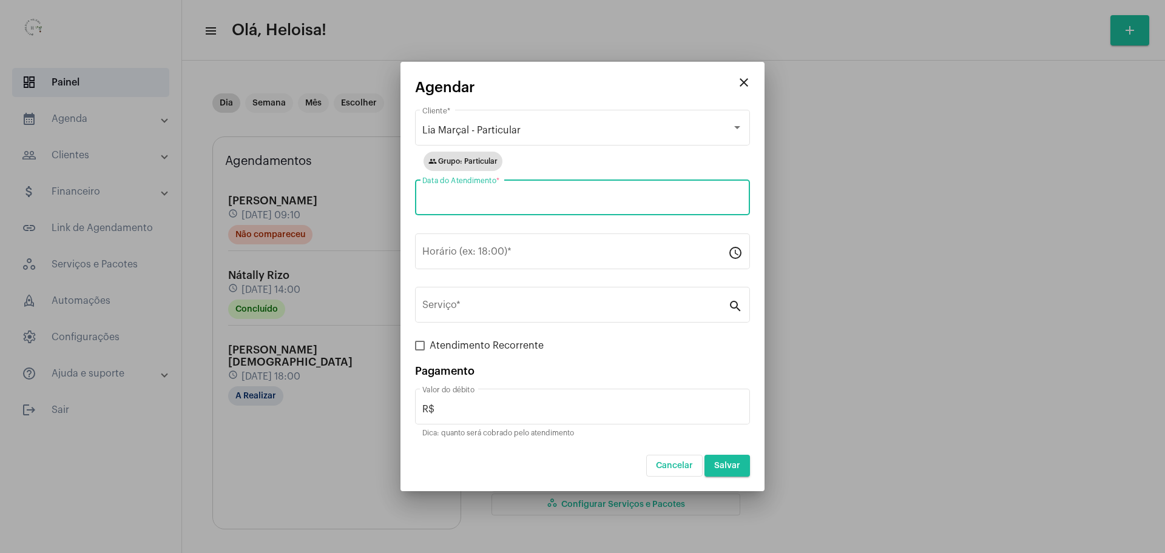
click at [464, 197] on input "Data do Atendimento *" at bounding box center [582, 200] width 320 height 11
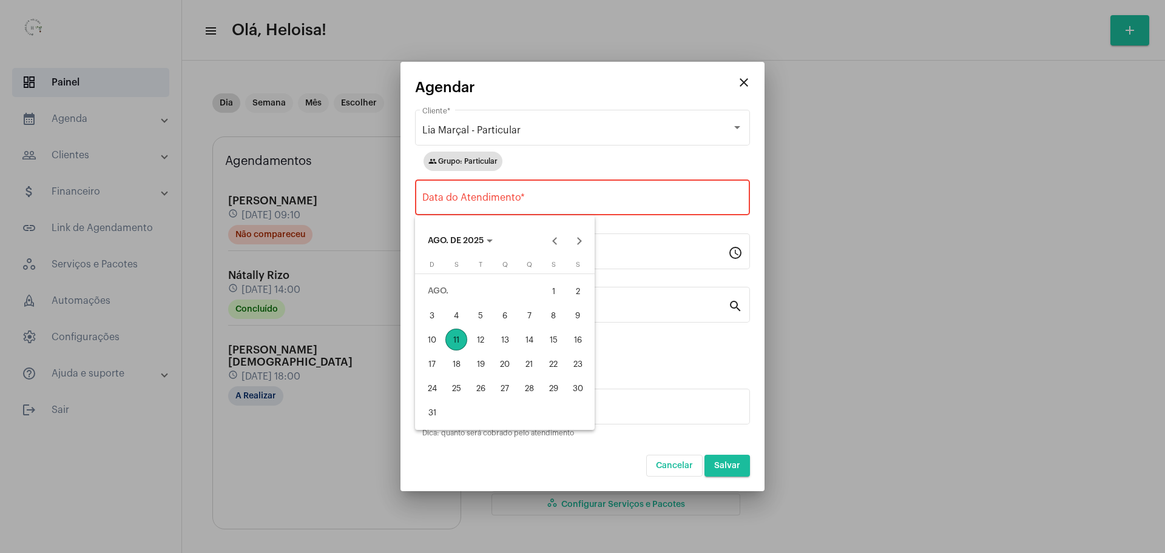
click at [451, 340] on div "11" at bounding box center [456, 340] width 22 height 22
type input "[DATE]"
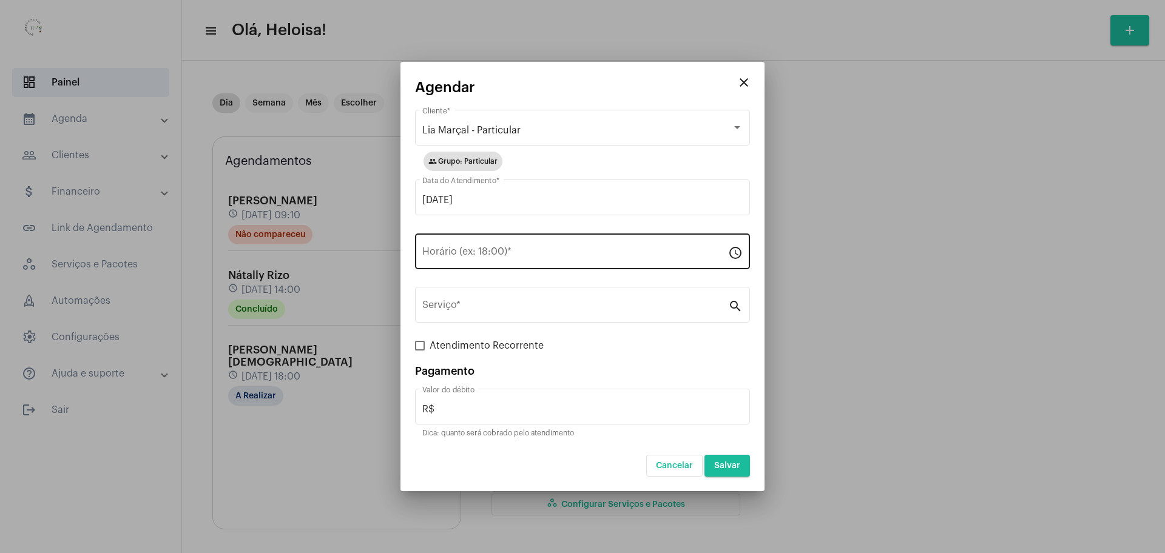
click at [452, 247] on div "Horário (ex: 18:00) *" at bounding box center [575, 250] width 306 height 38
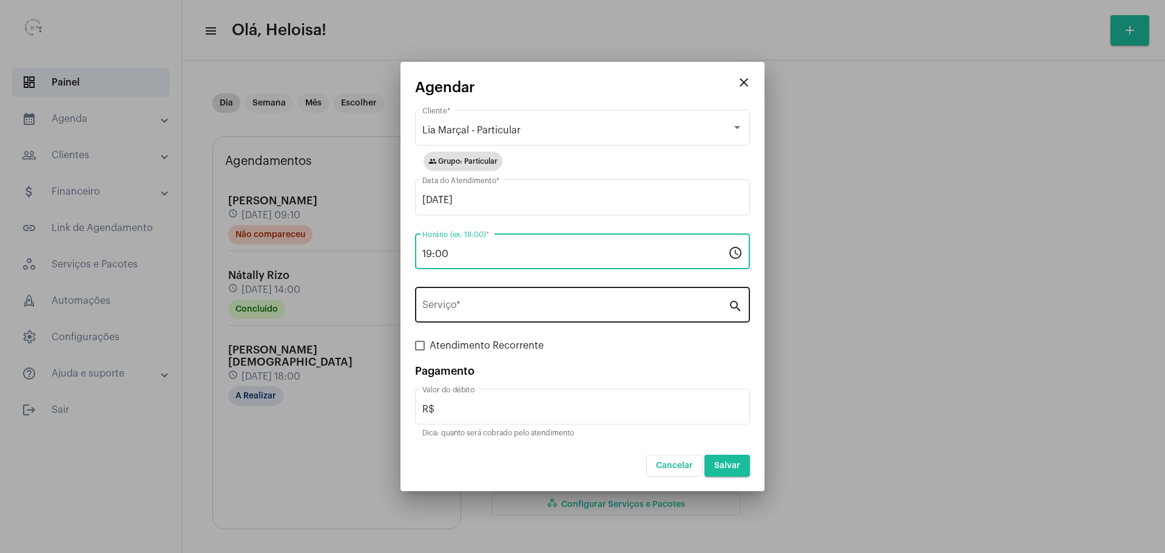
type input "19:00"
click at [454, 301] on div "Serviço *" at bounding box center [575, 303] width 306 height 38
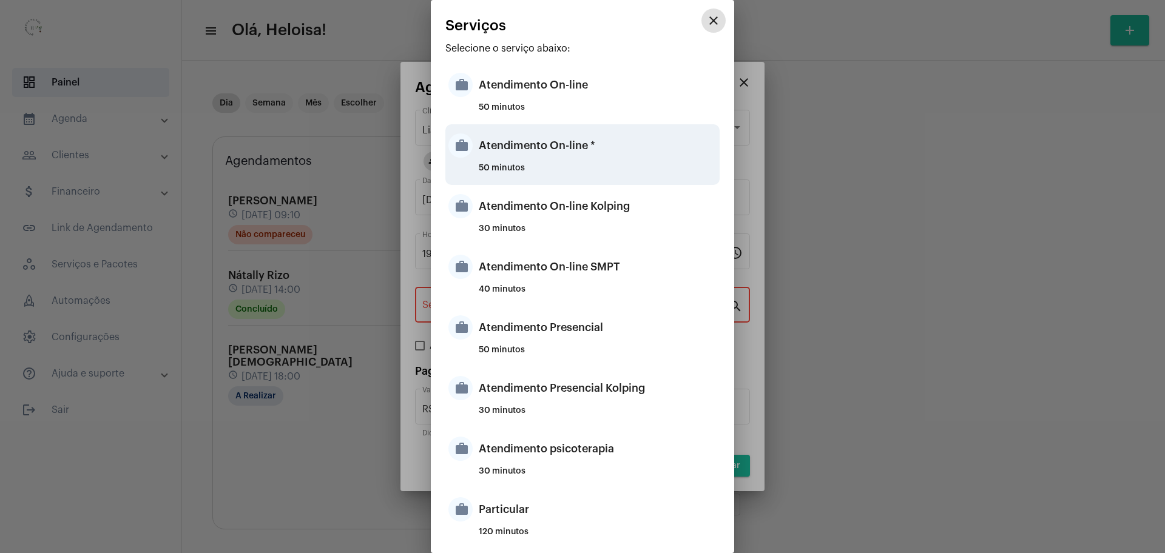
click at [534, 158] on div "Atendimento On-line *" at bounding box center [598, 145] width 238 height 36
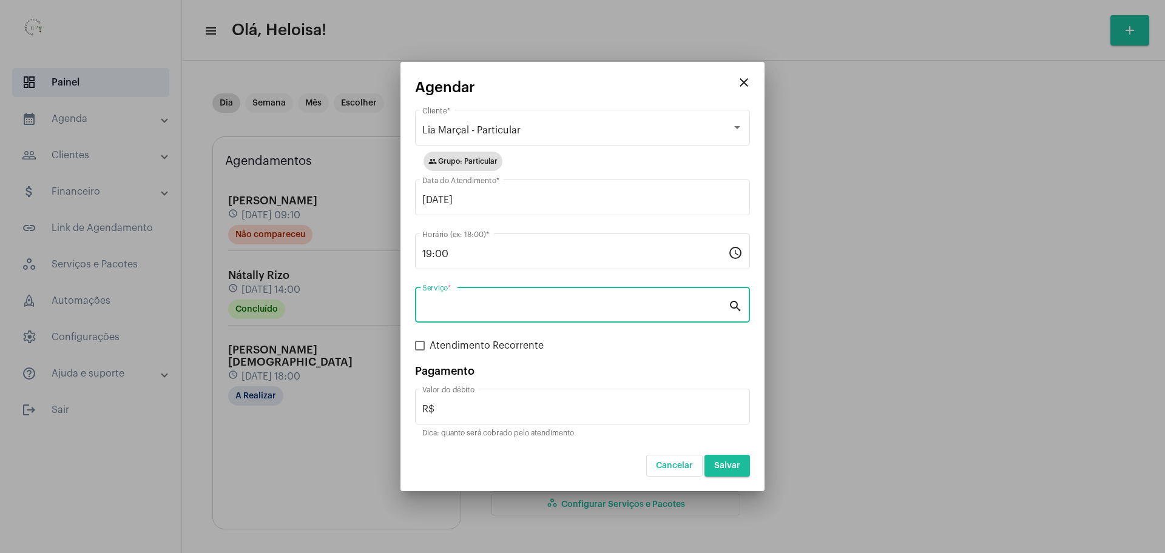
type input "Atendimento On-line *"
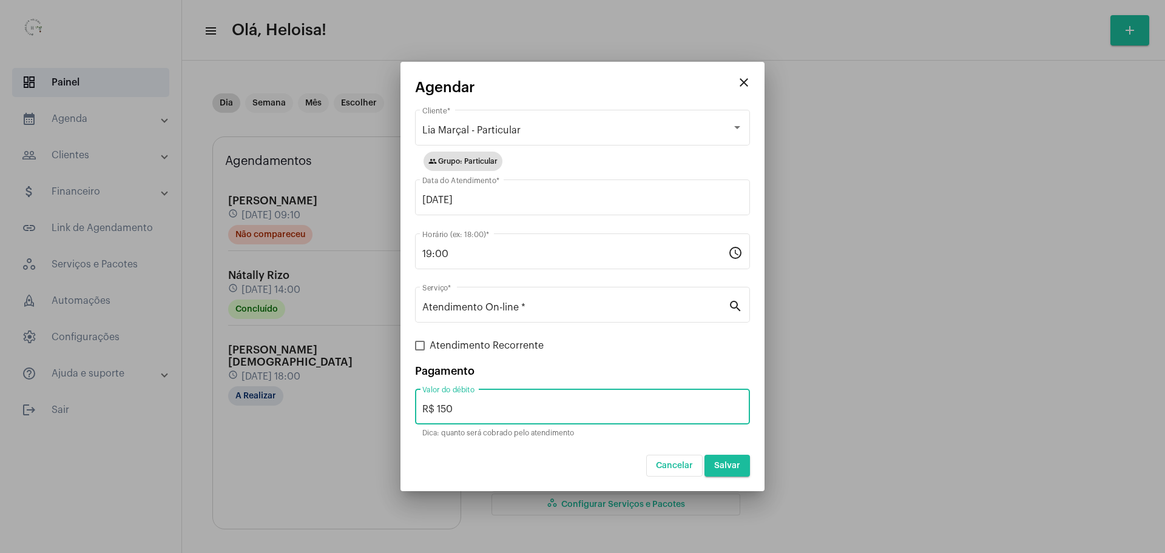
drag, startPoint x: 470, startPoint y: 409, endPoint x: 404, endPoint y: 408, distance: 66.1
click at [404, 408] on mat-dialog-container "close Agendar Lia Marçal - Particular Cliente * group Grupo: Particular [DATE] …" at bounding box center [582, 277] width 364 height 430
type input "R$ 100"
click at [419, 346] on span at bounding box center [420, 346] width 10 height 10
click at [419, 351] on input "Atendimento Recorrente" at bounding box center [419, 351] width 1 height 1
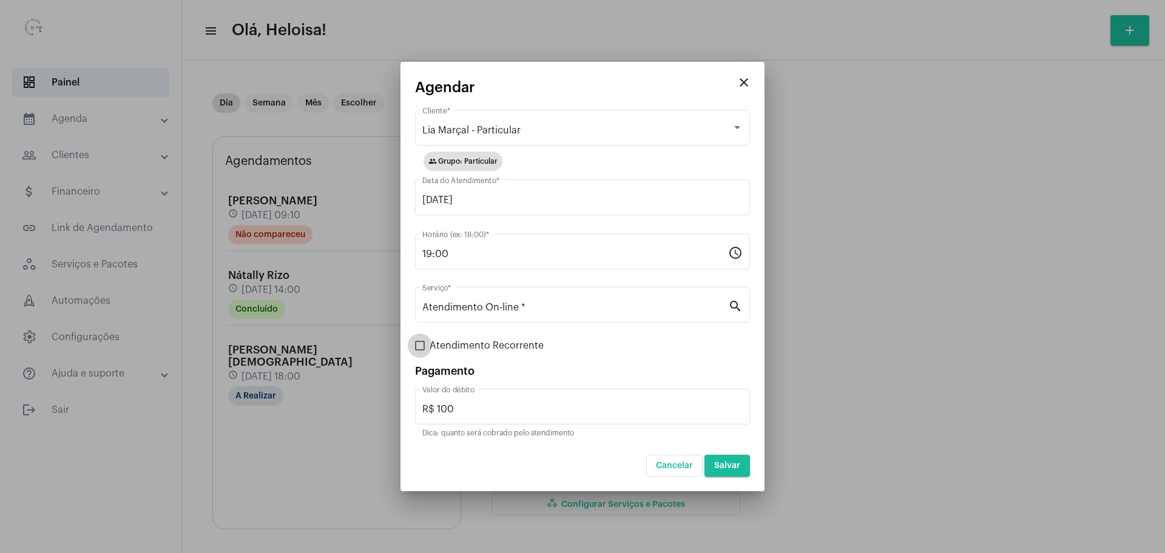
checkbox input "true"
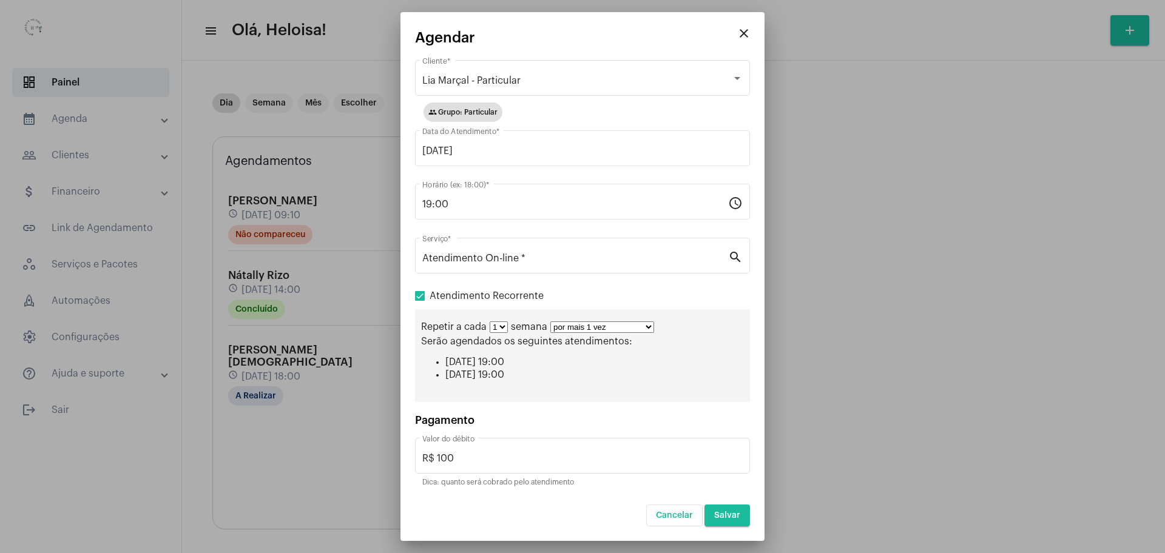
click at [625, 326] on select "por mais 1 vez por mais 2 vezes por mais 3 vezes por mais 4 vezes por mais 5 ve…" at bounding box center [602, 327] width 104 height 12
select select "10: 0"
click at [550, 321] on select "por mais 1 vez por mais 2 vezes por mais 3 vezes por mais 4 vezes por mais 5 ve…" at bounding box center [602, 327] width 104 height 12
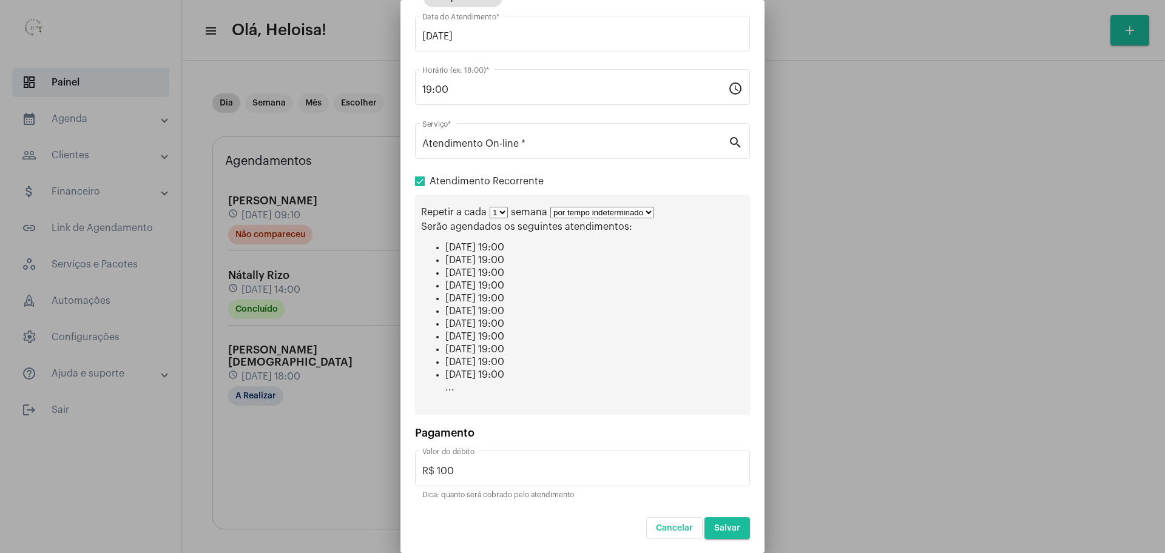
scroll to position [103, 0]
click at [728, 525] on span "Salvar" at bounding box center [727, 527] width 26 height 8
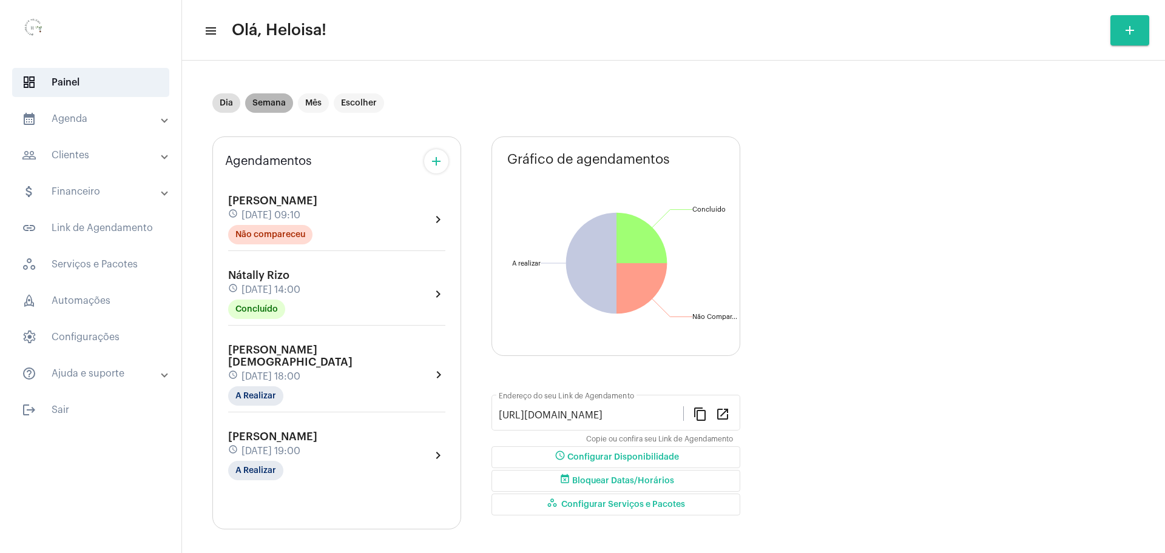
click at [264, 106] on mat-chip "Semana" at bounding box center [269, 102] width 48 height 19
